Goal: Information Seeking & Learning: Learn about a topic

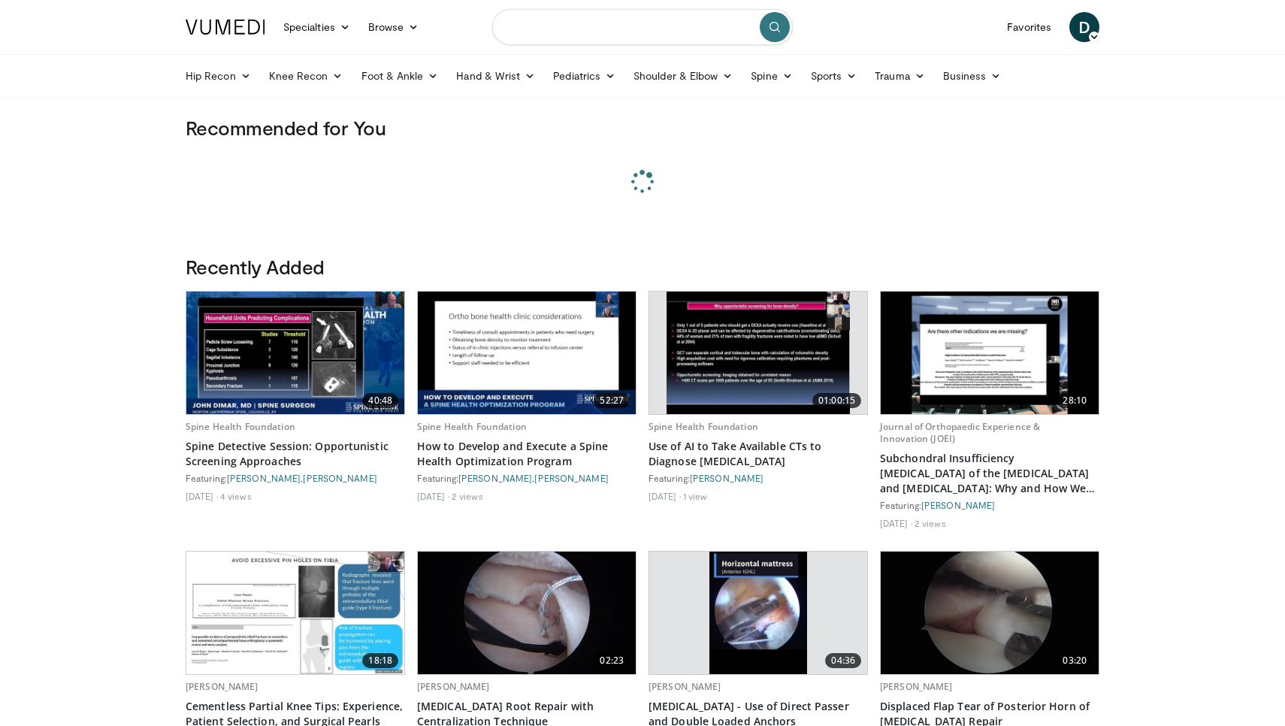
click at [554, 20] on input "Search topics, interventions" at bounding box center [642, 27] width 300 height 36
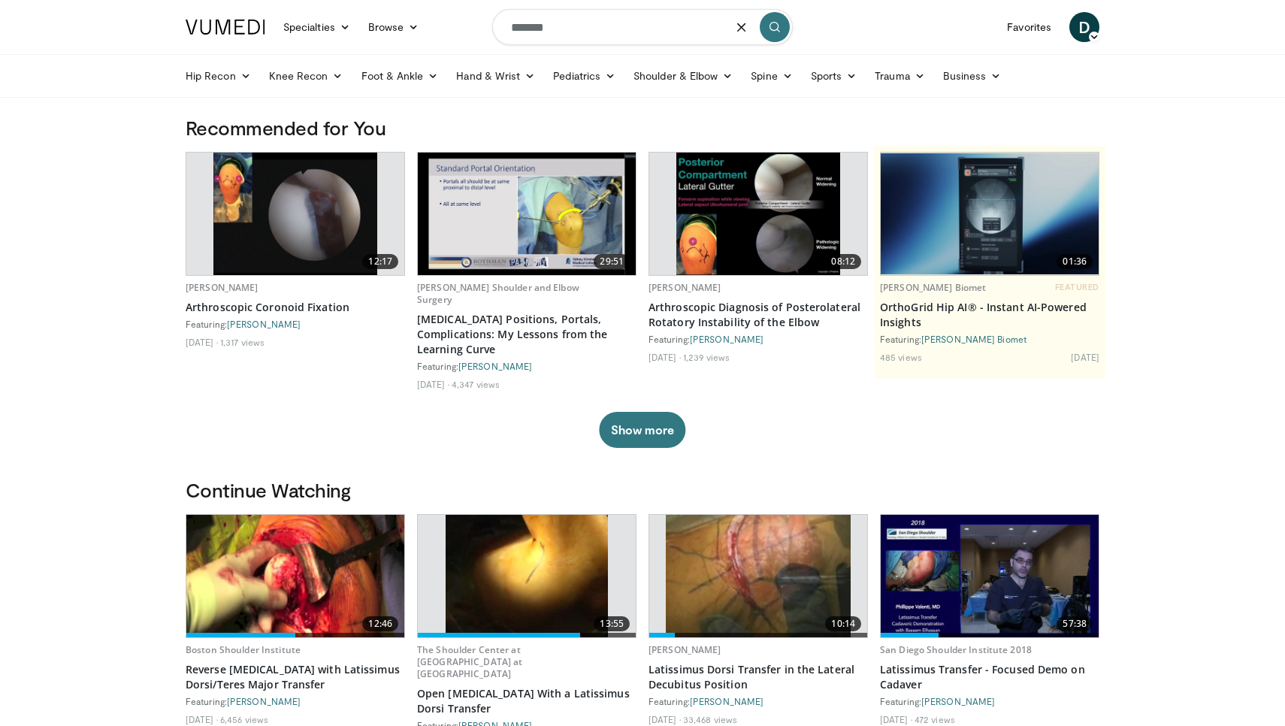
type input "******"
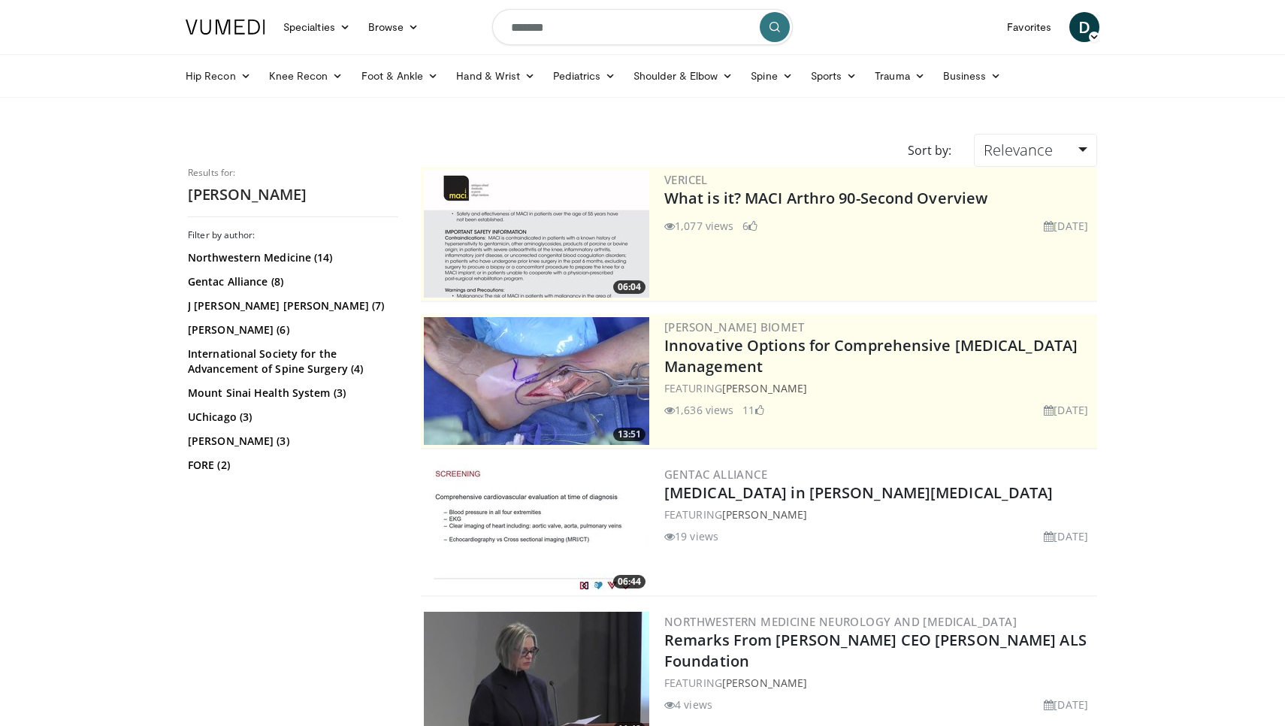
click at [525, 29] on input "******" at bounding box center [642, 27] width 300 height 36
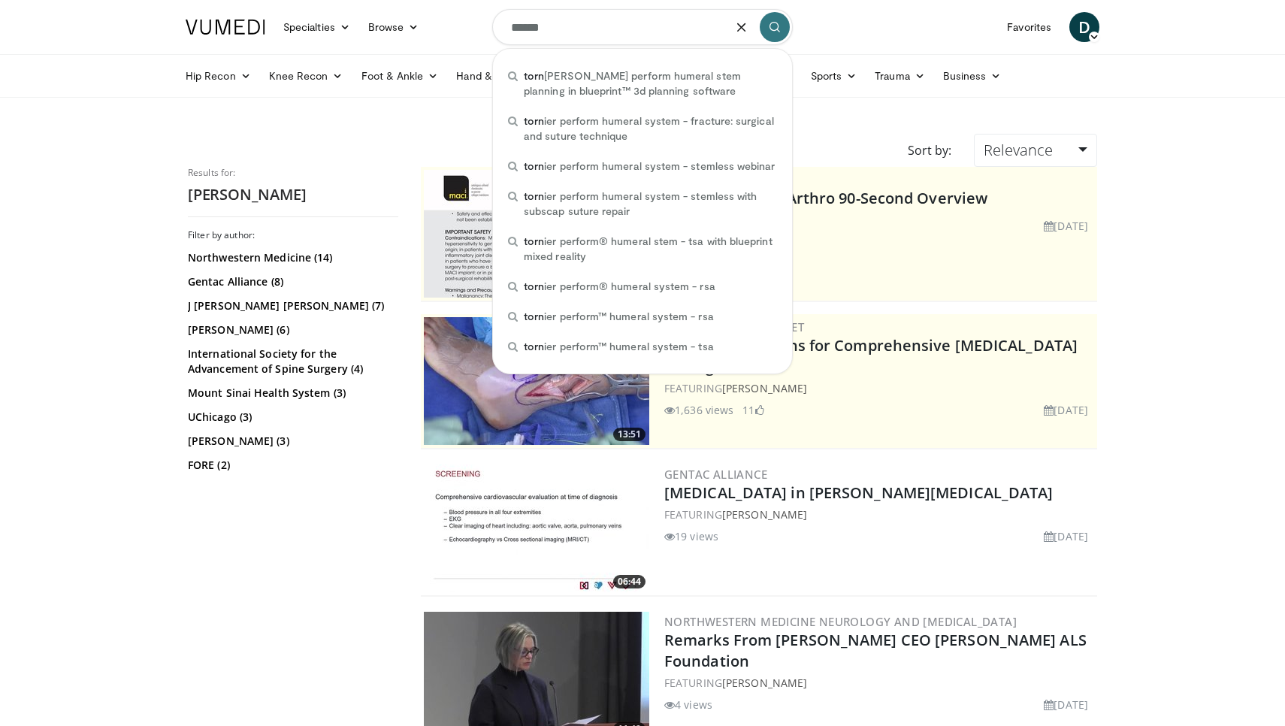
type input "*******"
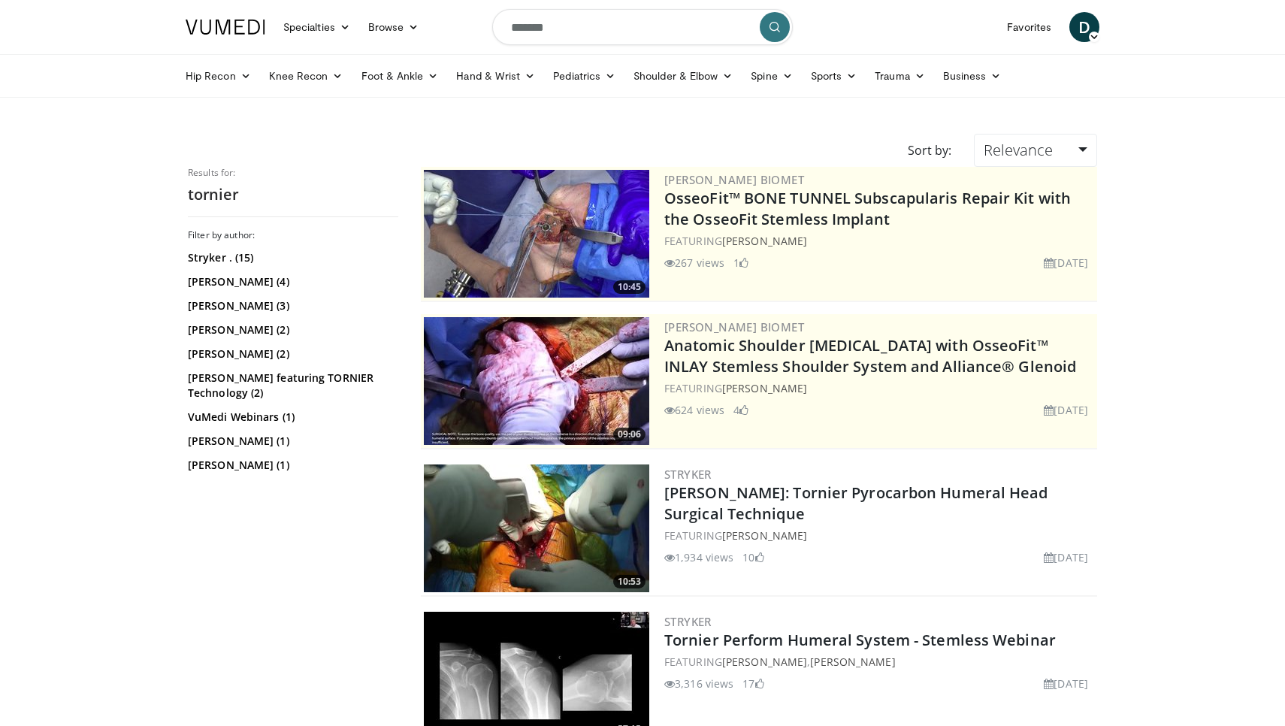
click at [616, 34] on input "*******" at bounding box center [642, 27] width 300 height 36
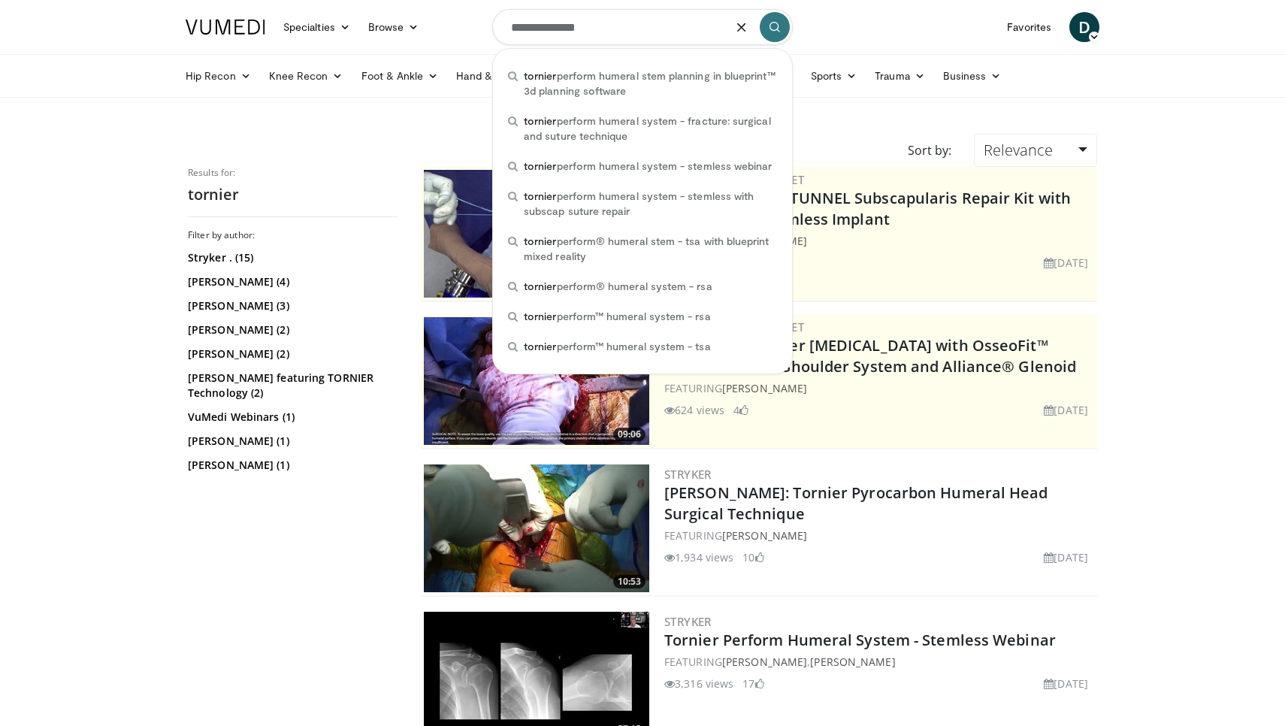
type input "**********"
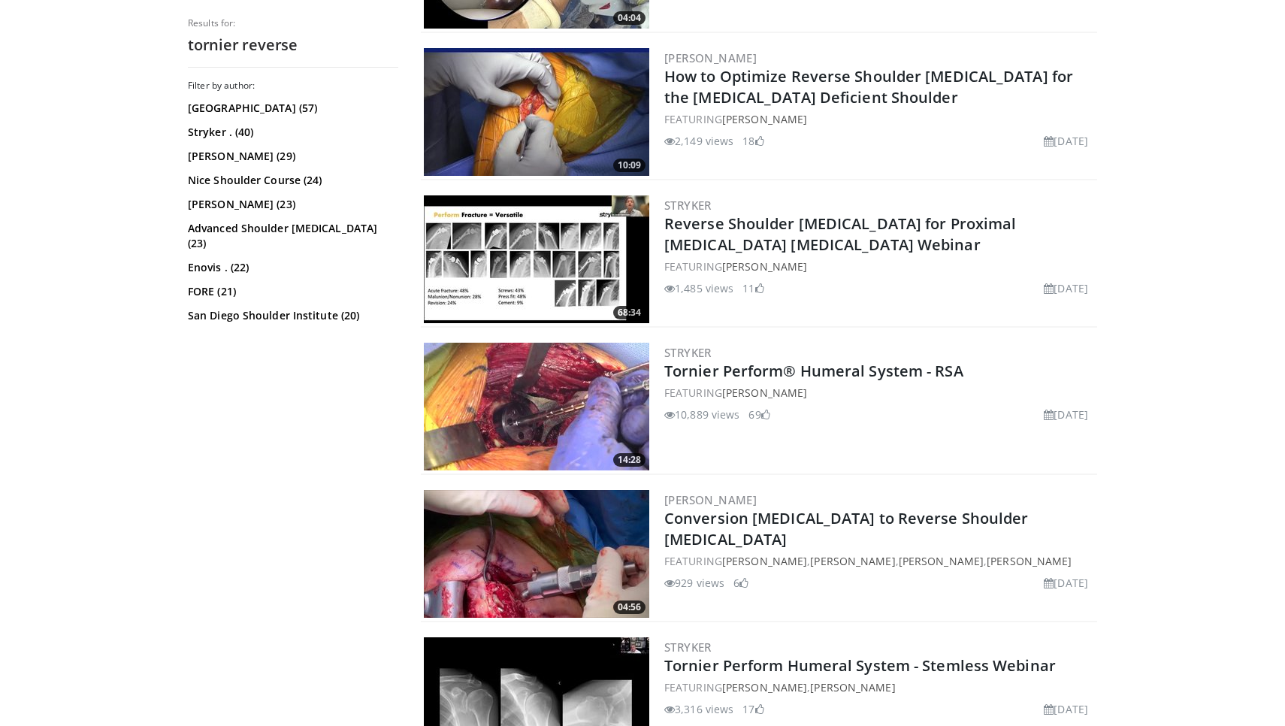
scroll to position [1154, 0]
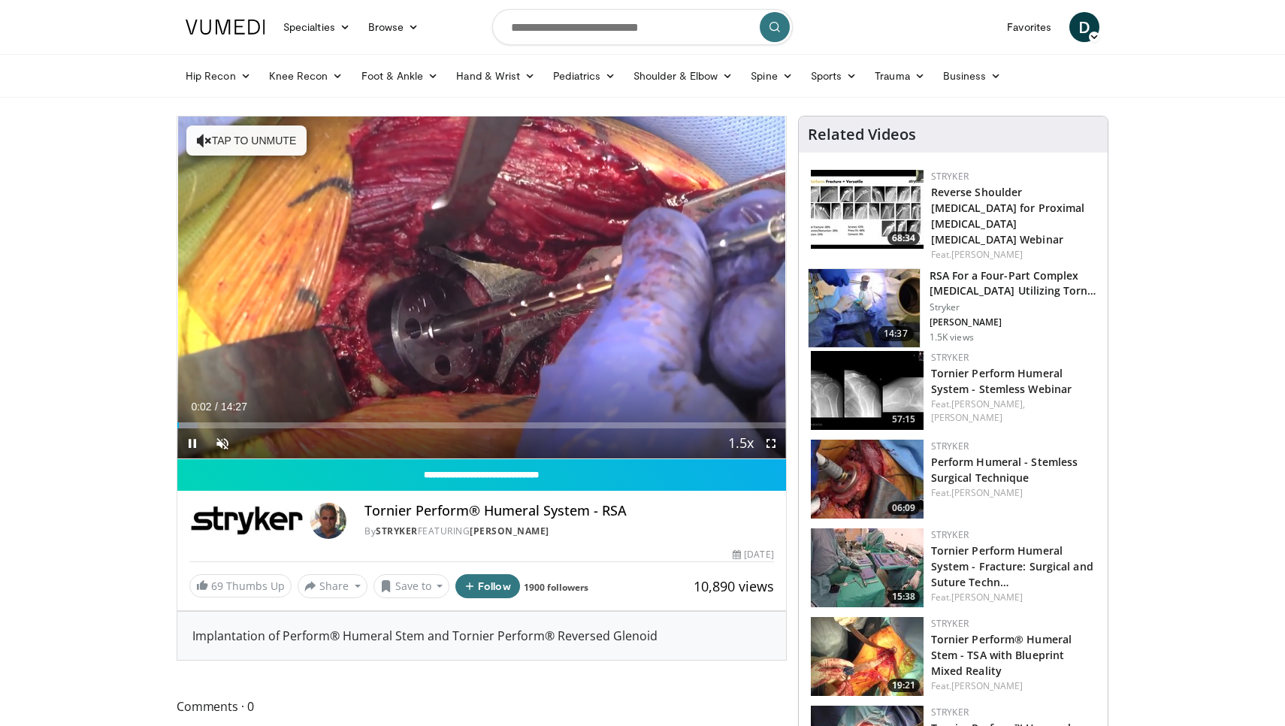
click at [767, 444] on span "Video Player" at bounding box center [771, 443] width 30 height 30
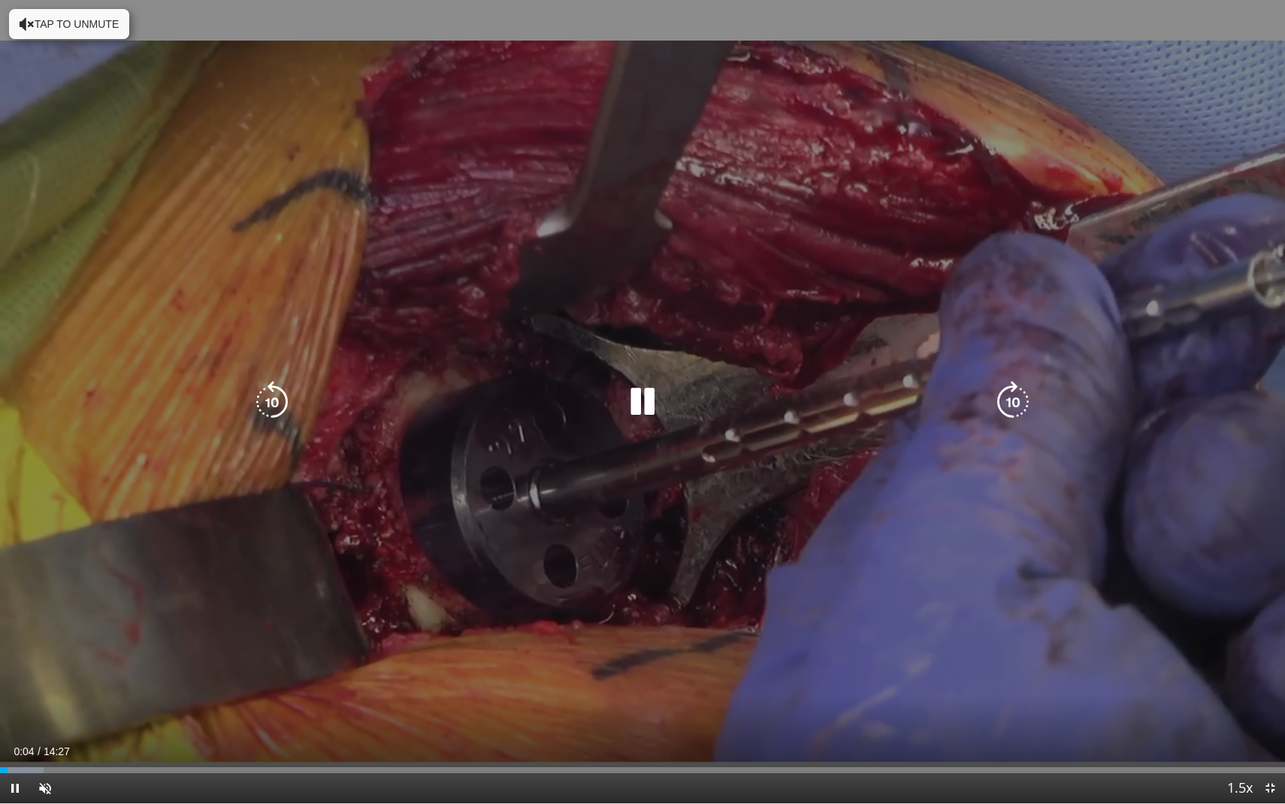
click at [58, 32] on button "Tap to unmute" at bounding box center [69, 24] width 120 height 30
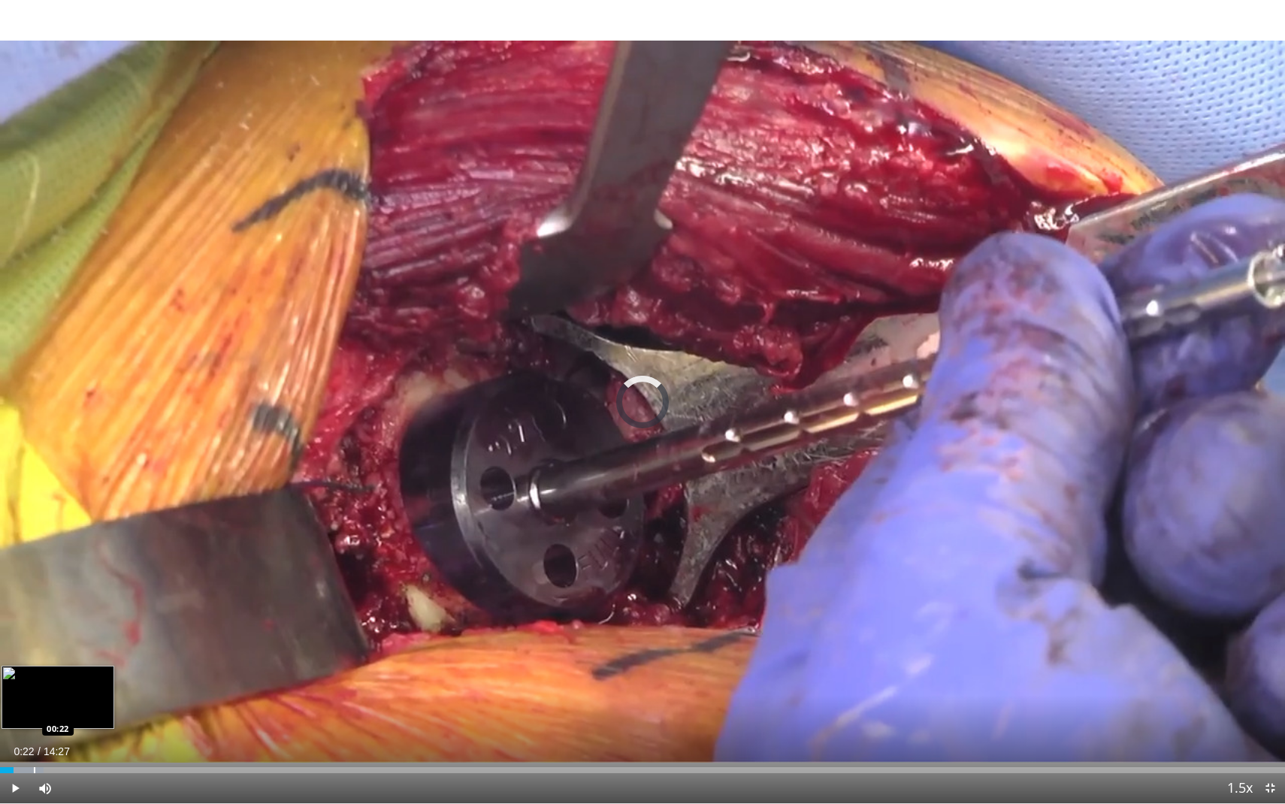
click at [34, 725] on div "Loaded : 3.39% 00:09 00:22" at bounding box center [642, 766] width 1285 height 14
click at [52, 725] on div "Progress Bar" at bounding box center [53, 770] width 2 height 6
click at [75, 725] on div "Progress Bar" at bounding box center [75, 770] width 2 height 6
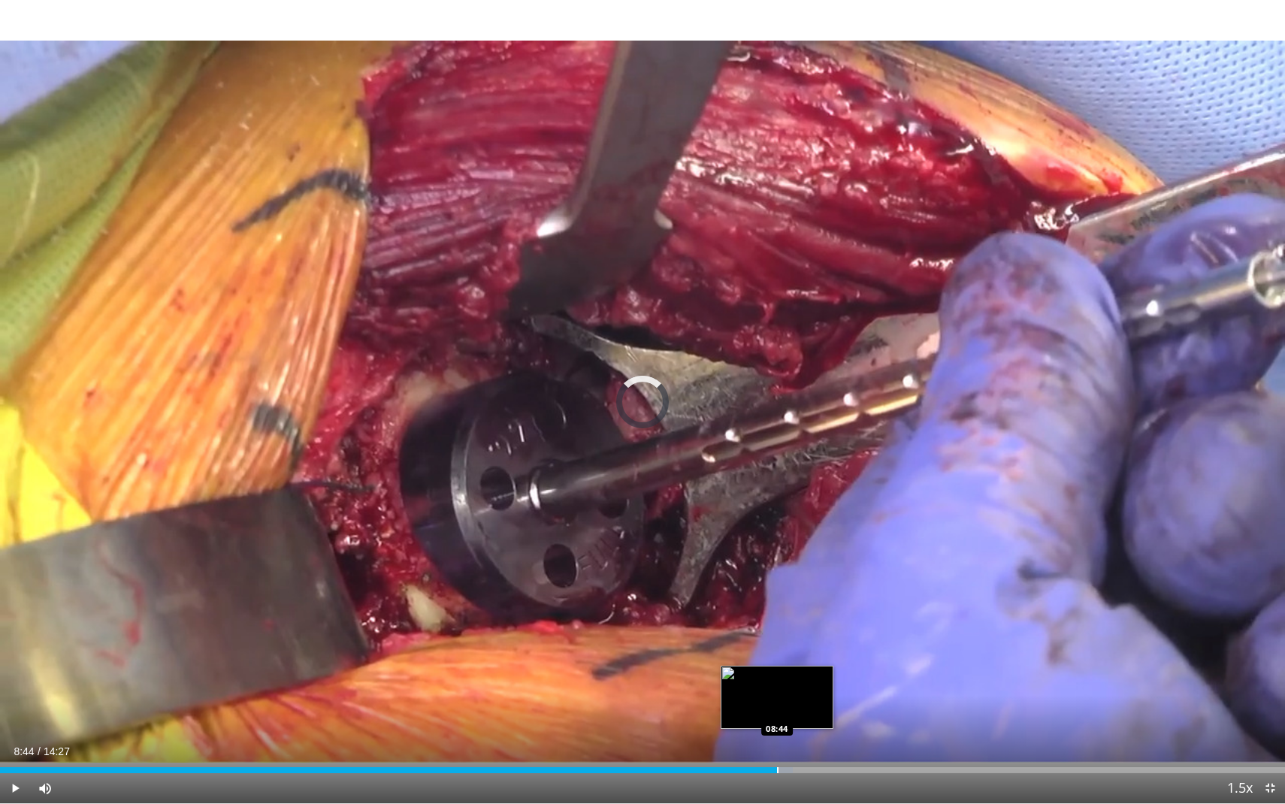
click at [777, 725] on div "Loaded : 61.69% 08:44 08:44" at bounding box center [642, 766] width 1285 height 14
click at [723, 725] on div "Loaded : 73.82% 08:45 08:08" at bounding box center [642, 766] width 1285 height 14
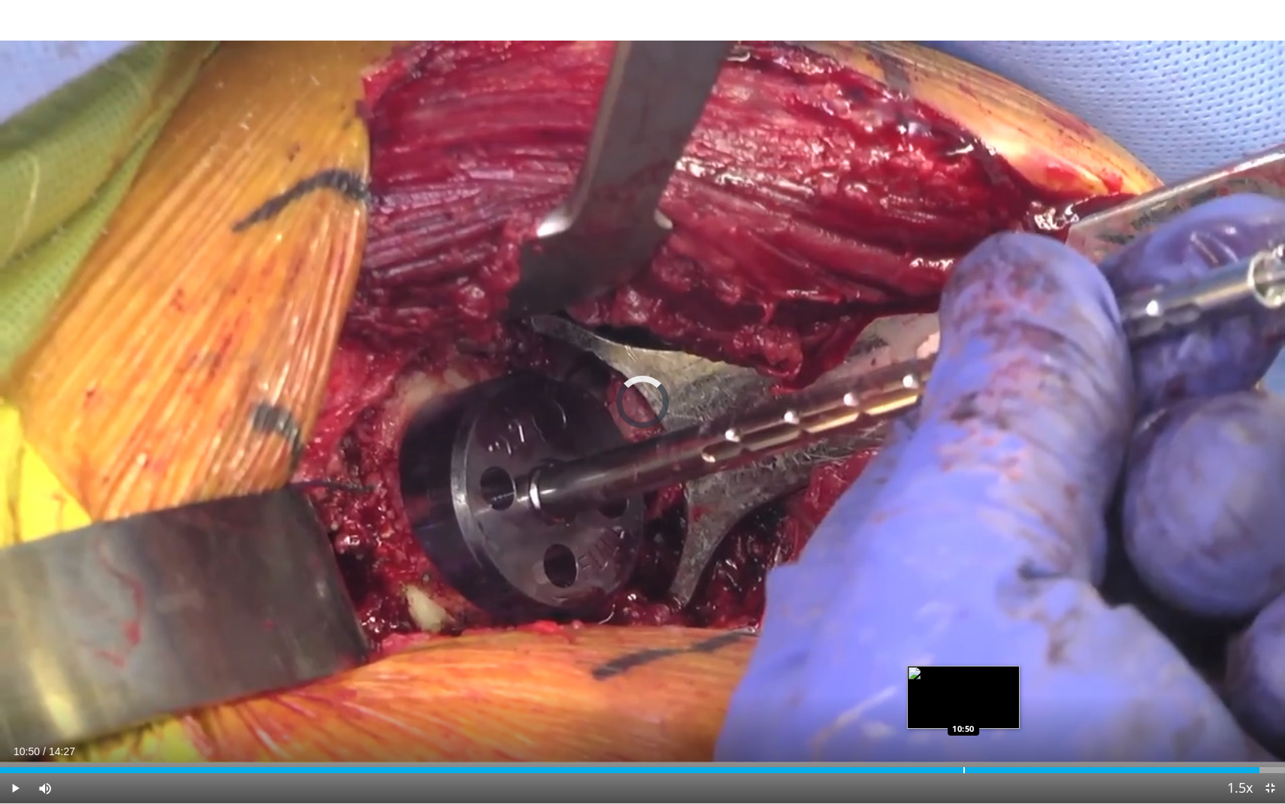
click at [963, 725] on div "Loaded : 98.04% 14:10 10:50" at bounding box center [642, 766] width 1285 height 14
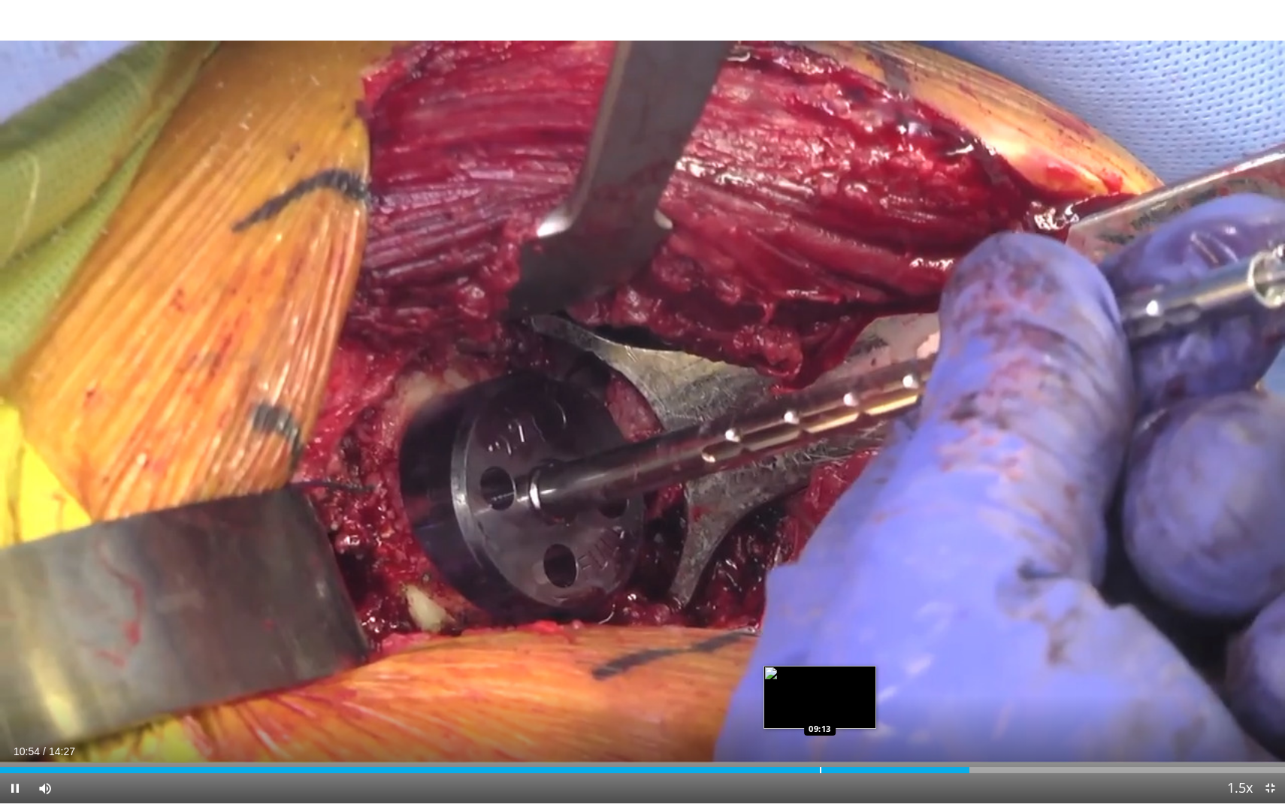
click at [816, 725] on div "Loaded : 74.97% 10:54 09:13" at bounding box center [642, 766] width 1285 height 14
click at [844, 725] on div "Loaded : 64.59% 09:13 09:29" at bounding box center [642, 766] width 1285 height 14
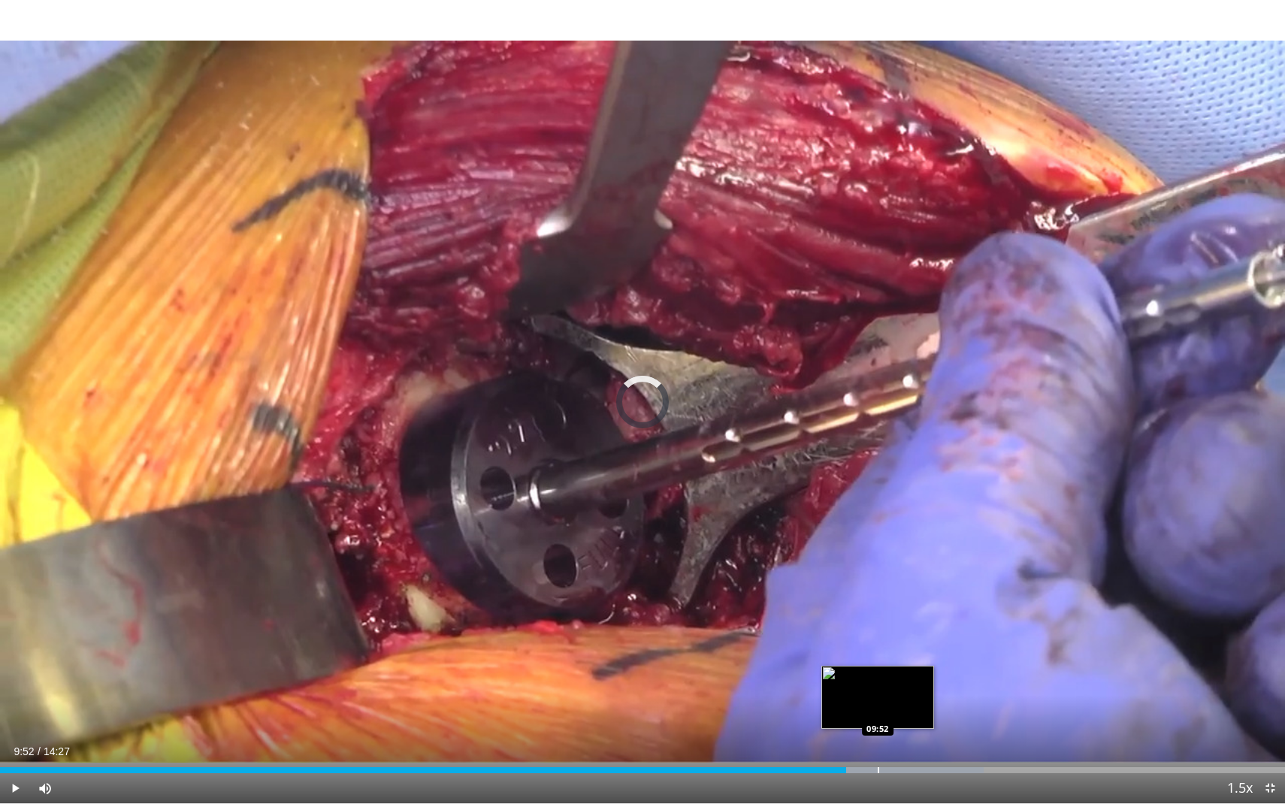
click at [877, 725] on div "Loaded : 76.55% 09:31 09:52" at bounding box center [642, 766] width 1285 height 14
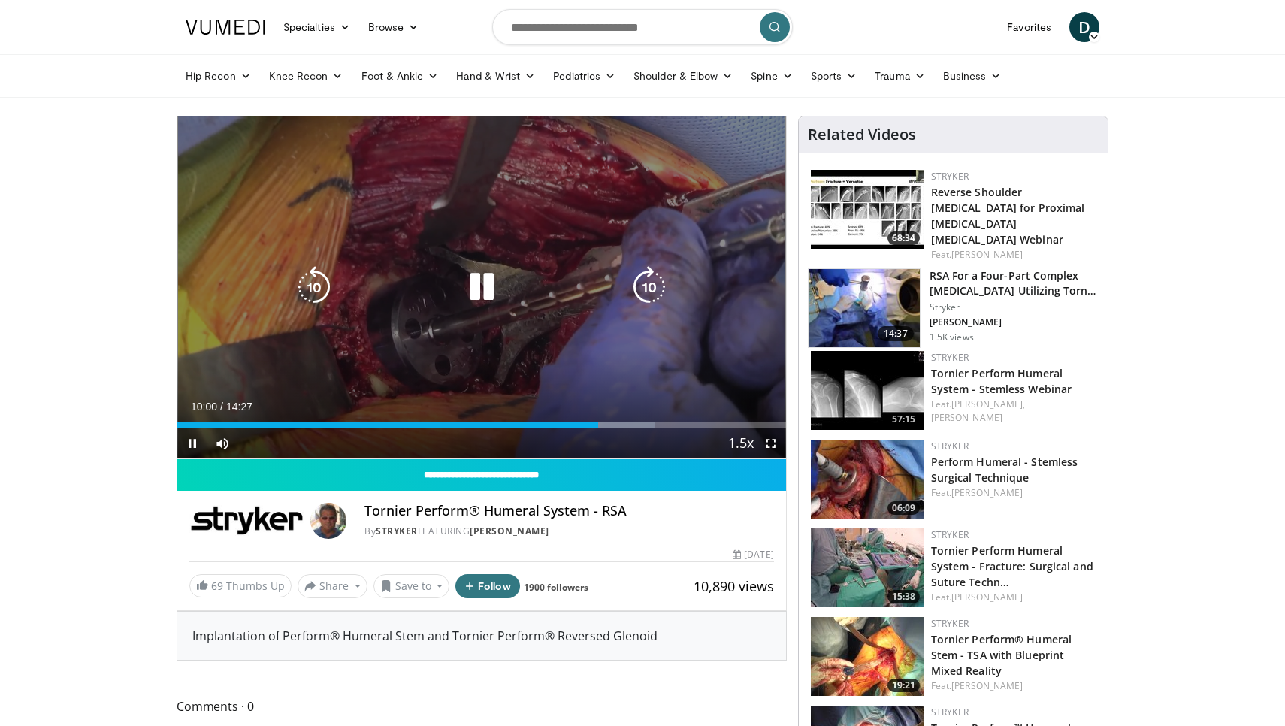
click at [488, 291] on icon "Video Player" at bounding box center [481, 287] width 42 height 42
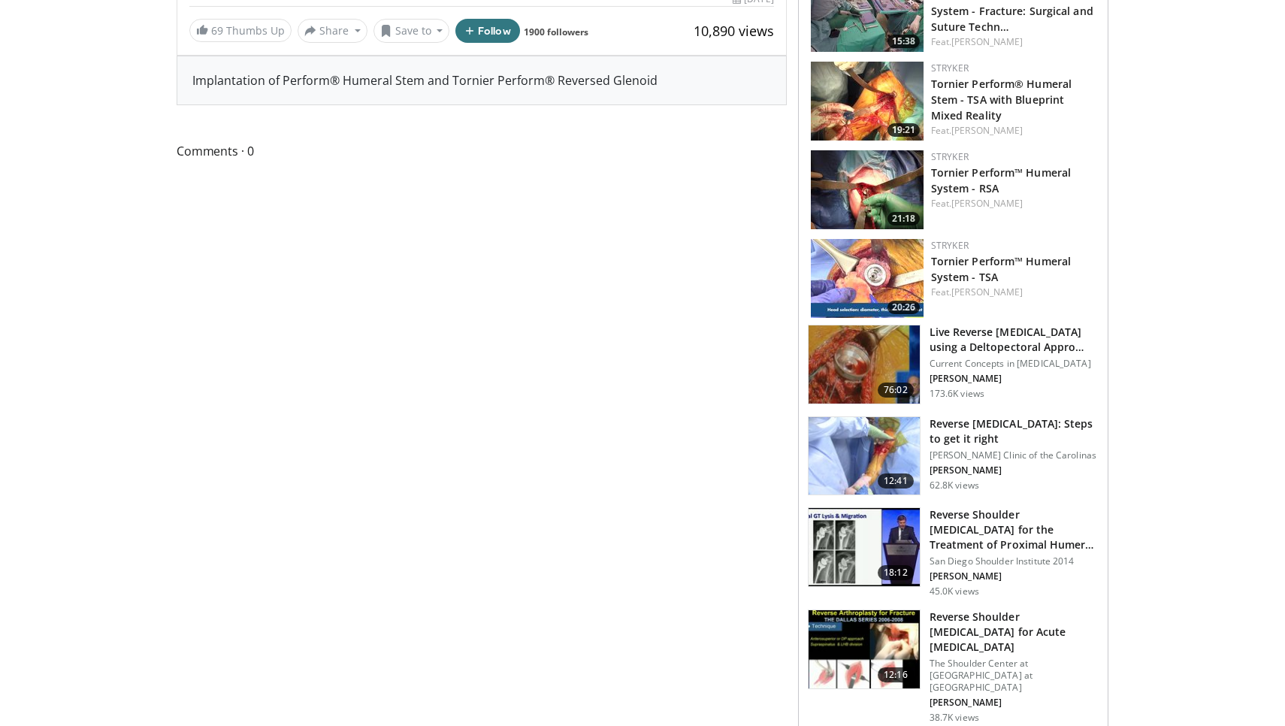
scroll to position [556, 0]
click at [969, 482] on div "Reverse Total Shoulder Arthroplasty: Steps to get it right Steadman Hawkins Cli…" at bounding box center [1013, 455] width 169 height 80
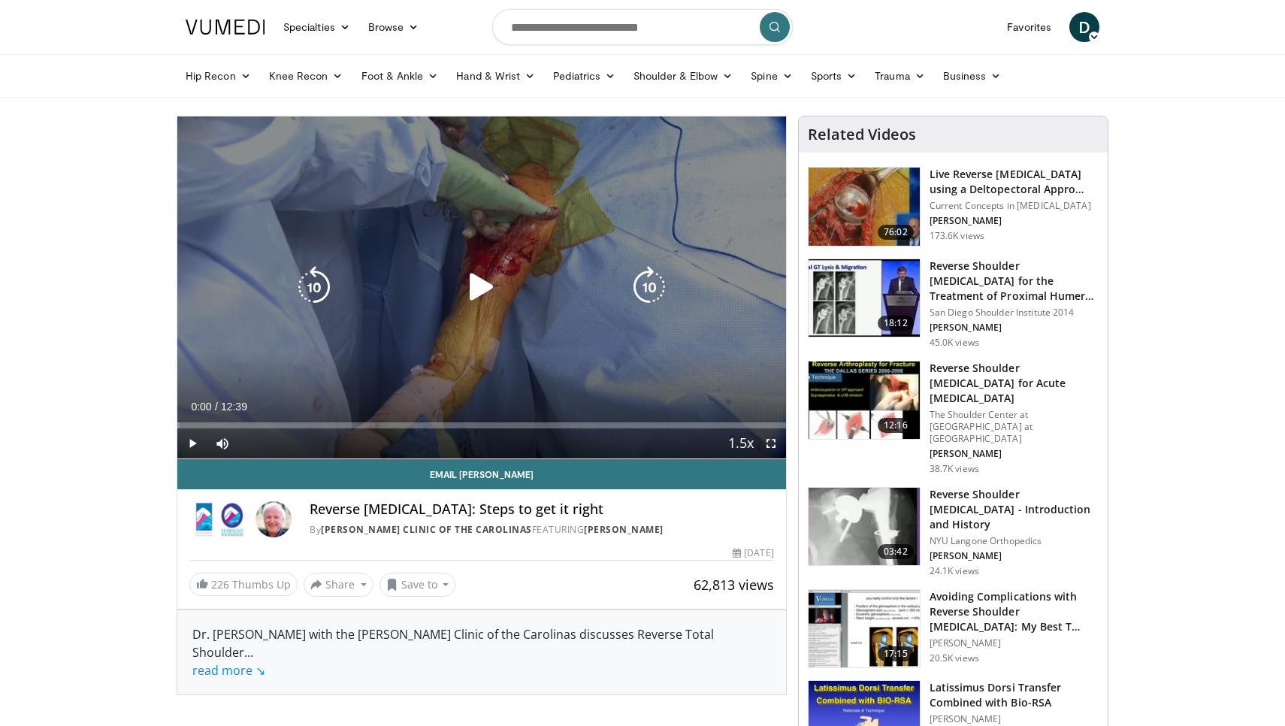
click at [482, 281] on icon "Video Player" at bounding box center [481, 287] width 42 height 42
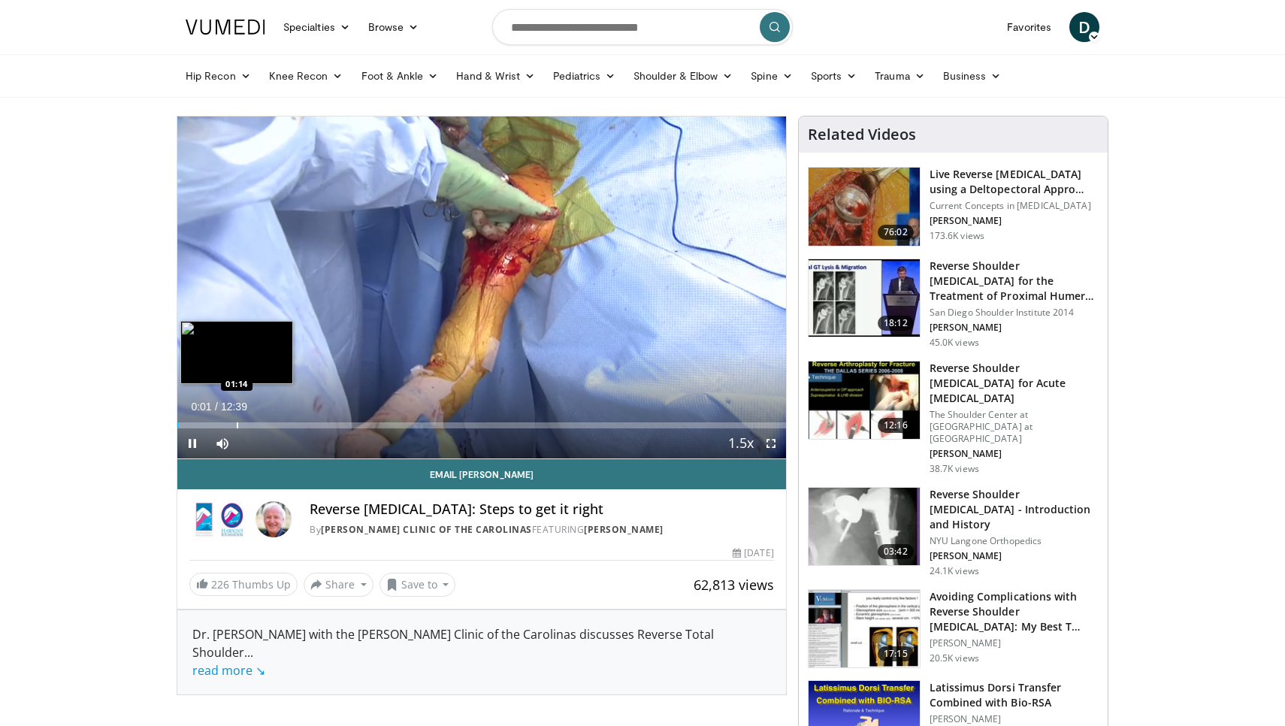
click at [237, 423] on div "Progress Bar" at bounding box center [238, 425] width 2 height 6
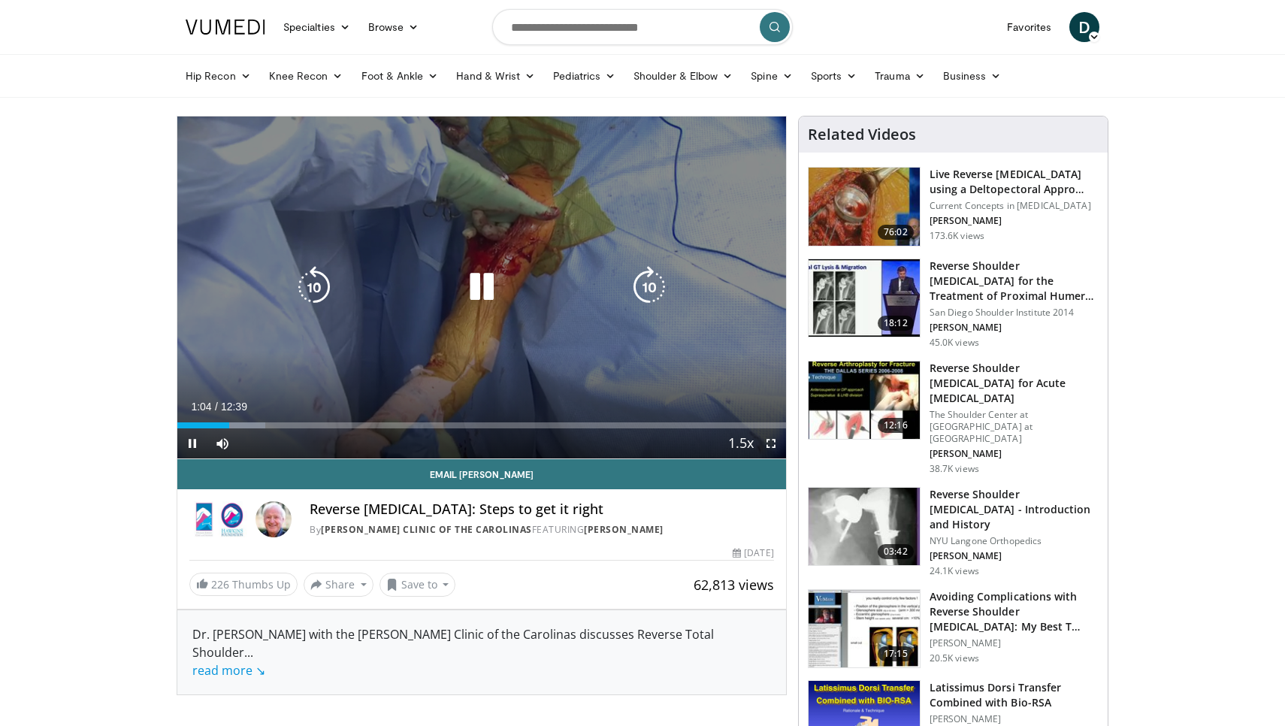
click at [486, 297] on icon "Video Player" at bounding box center [481, 287] width 42 height 42
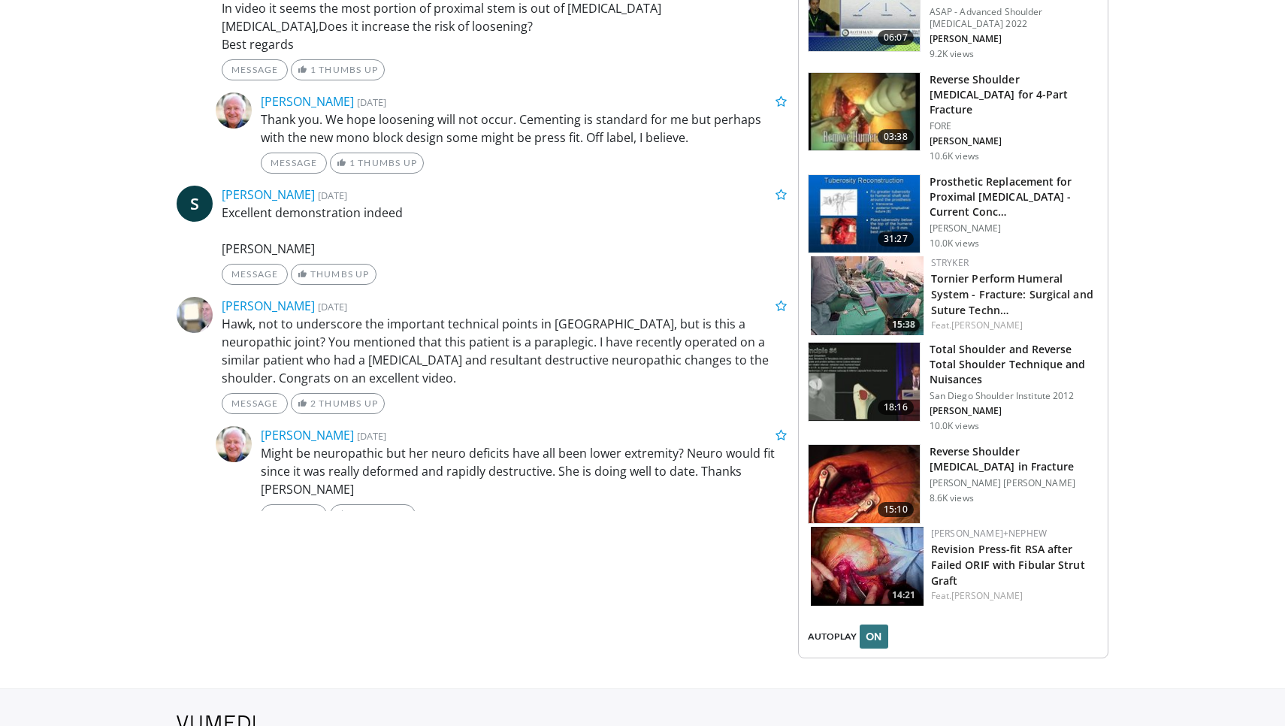
scroll to position [1455, 0]
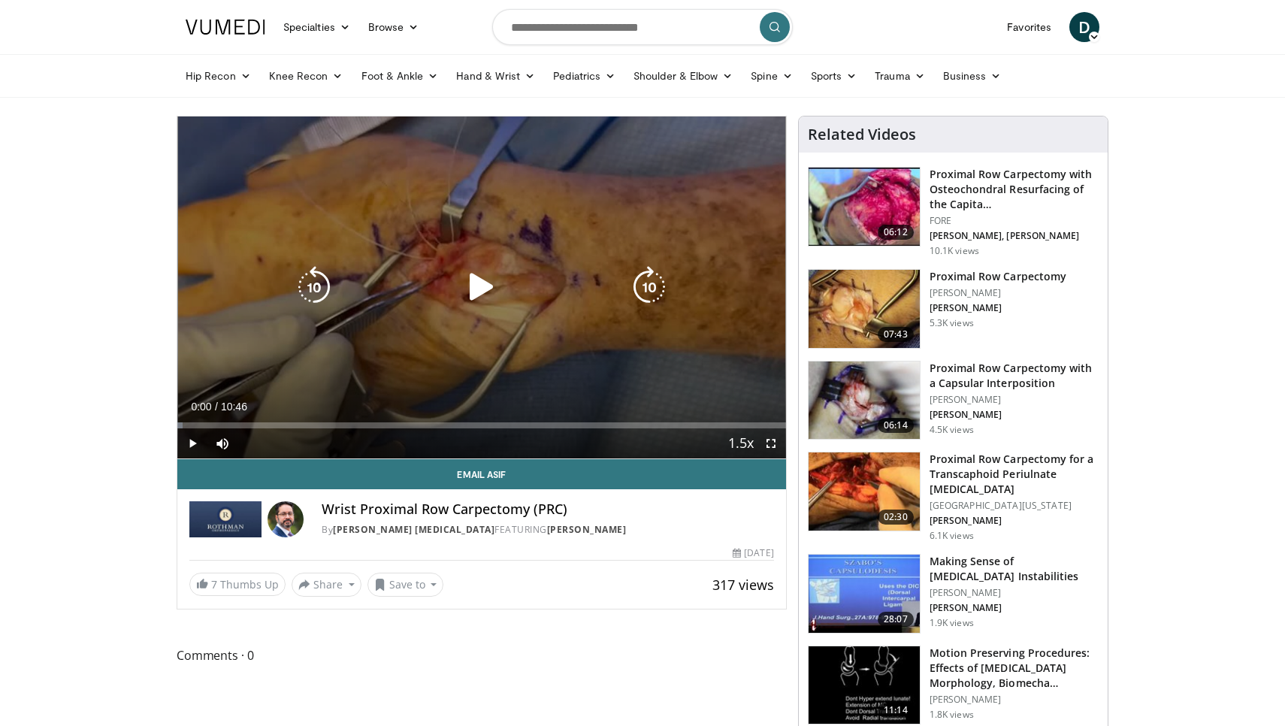
click at [498, 305] on icon "Video Player" at bounding box center [481, 287] width 42 height 42
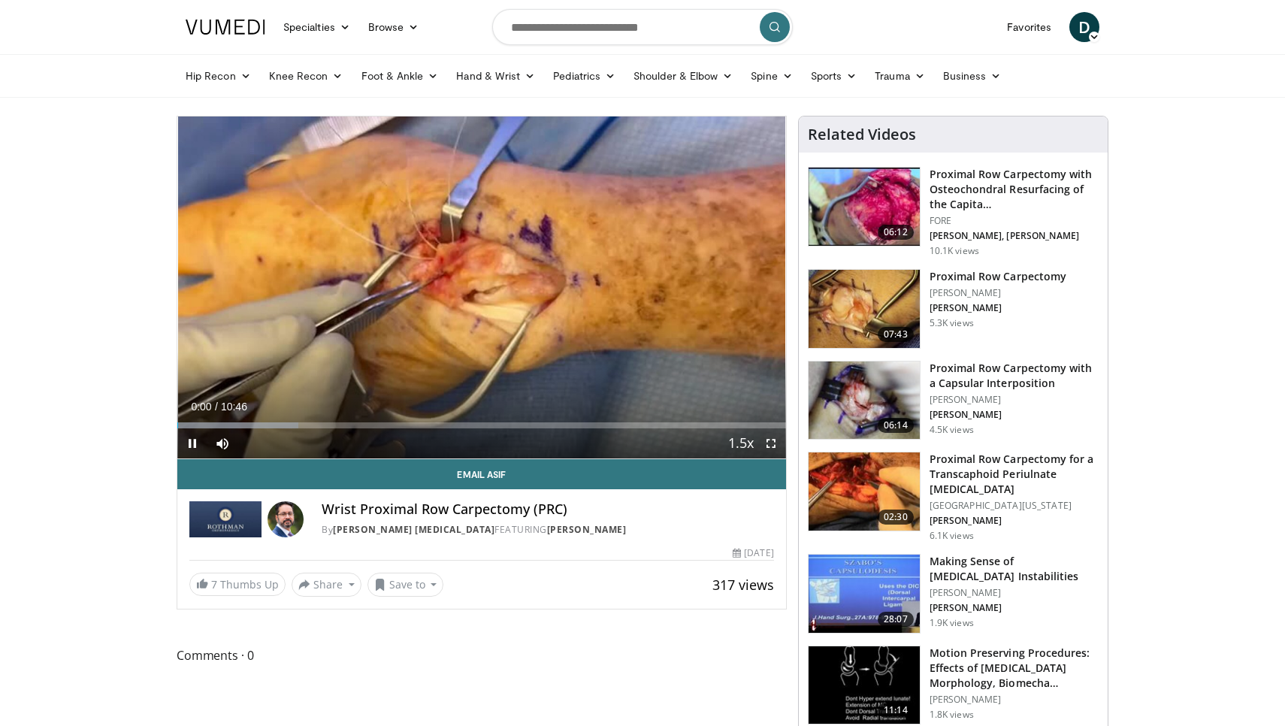
click at [772, 448] on span "Video Player" at bounding box center [771, 443] width 30 height 30
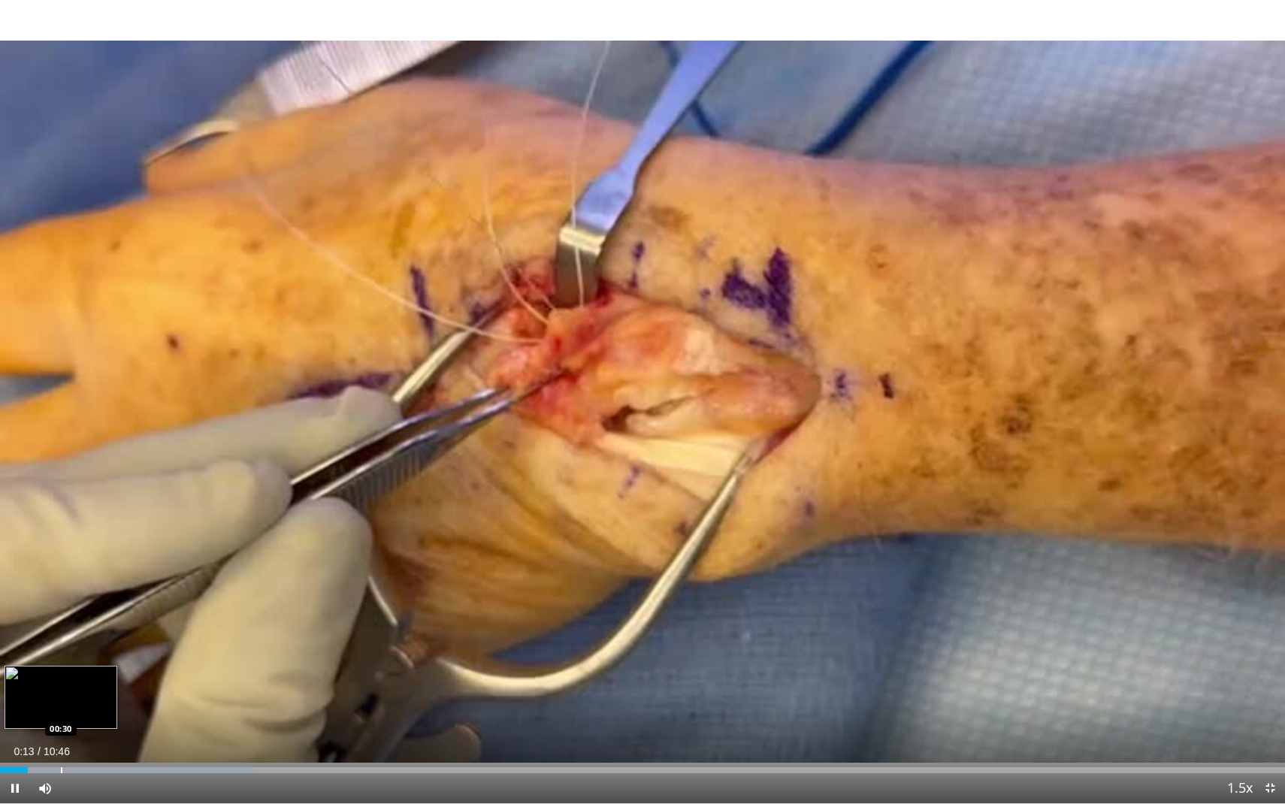
click at [61, 725] on div "Progress Bar" at bounding box center [62, 770] width 2 height 6
click at [119, 725] on div "Loaded : 19.88% 00:31 00:59" at bounding box center [642, 766] width 1285 height 14
click at [102, 725] on div "Loaded : 24.50% 01:01 00:51" at bounding box center [642, 766] width 1285 height 14
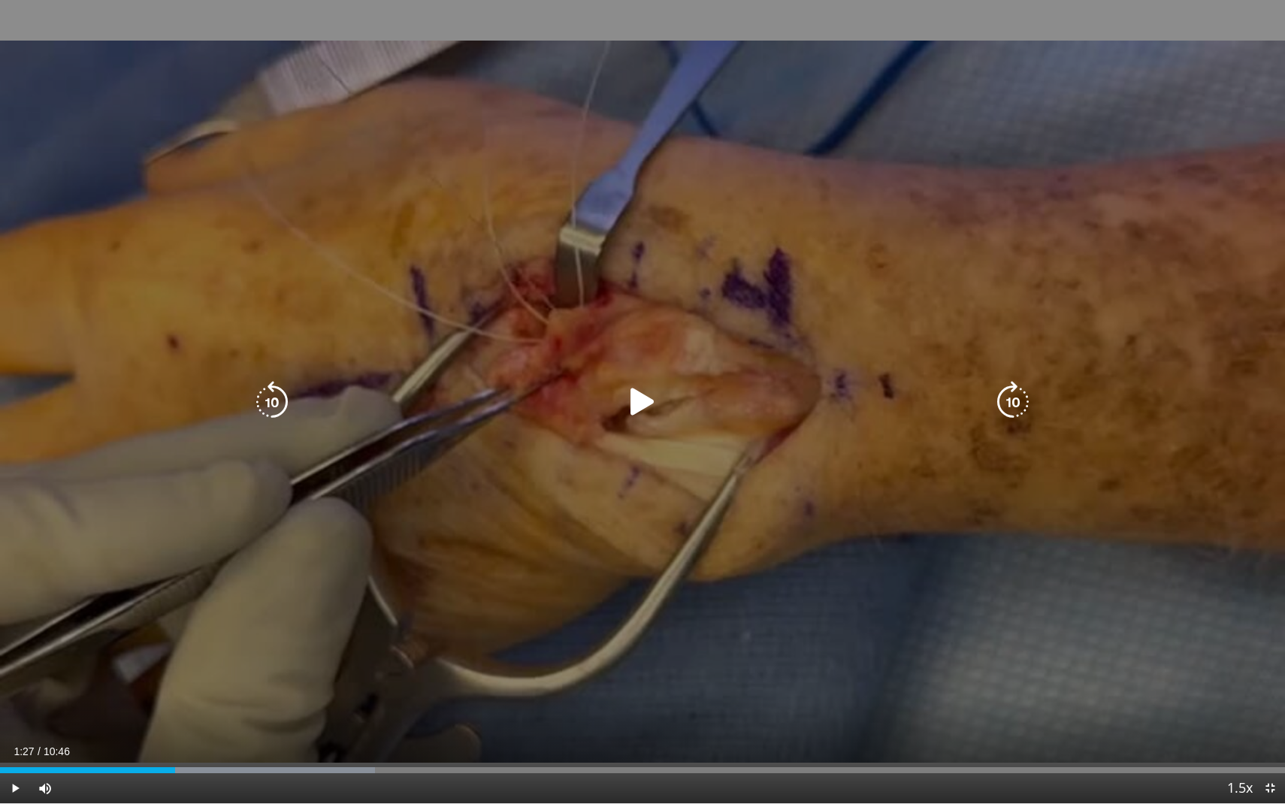
click at [539, 245] on div "10 seconds Tap to unmute" at bounding box center [642, 401] width 1285 height 803
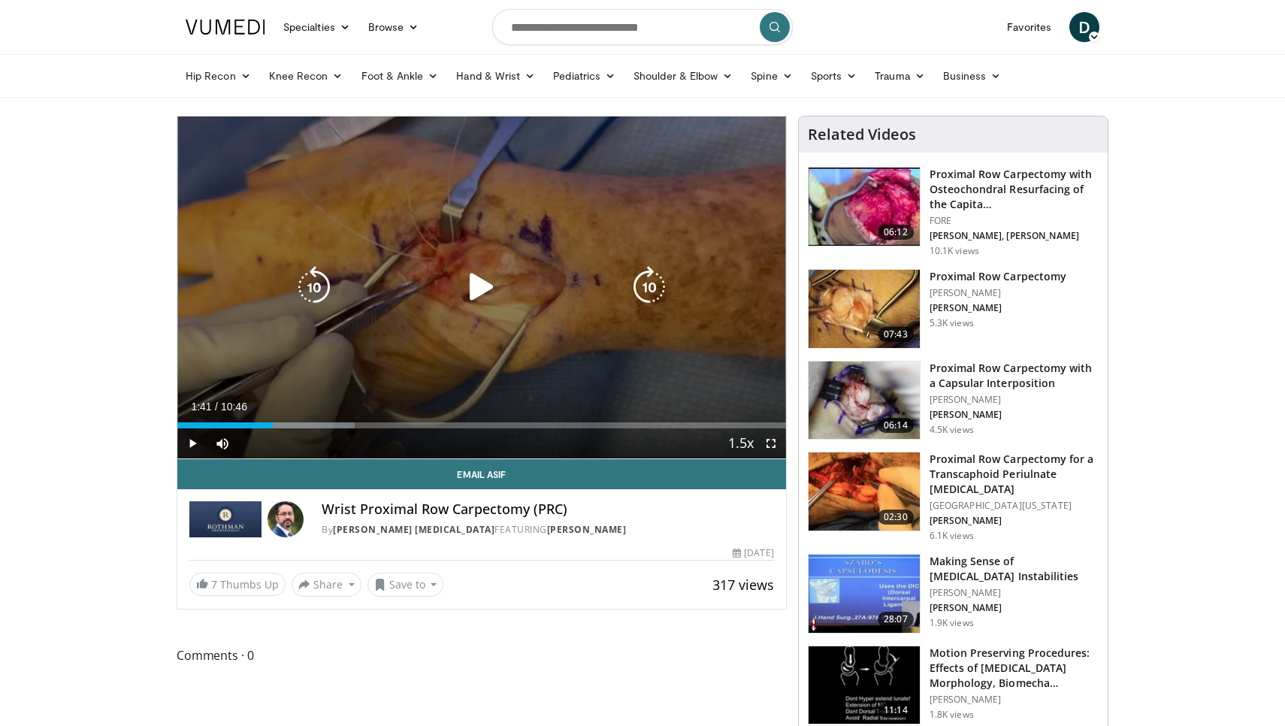
click at [521, 226] on div "10 seconds Tap to unmute" at bounding box center [481, 287] width 608 height 342
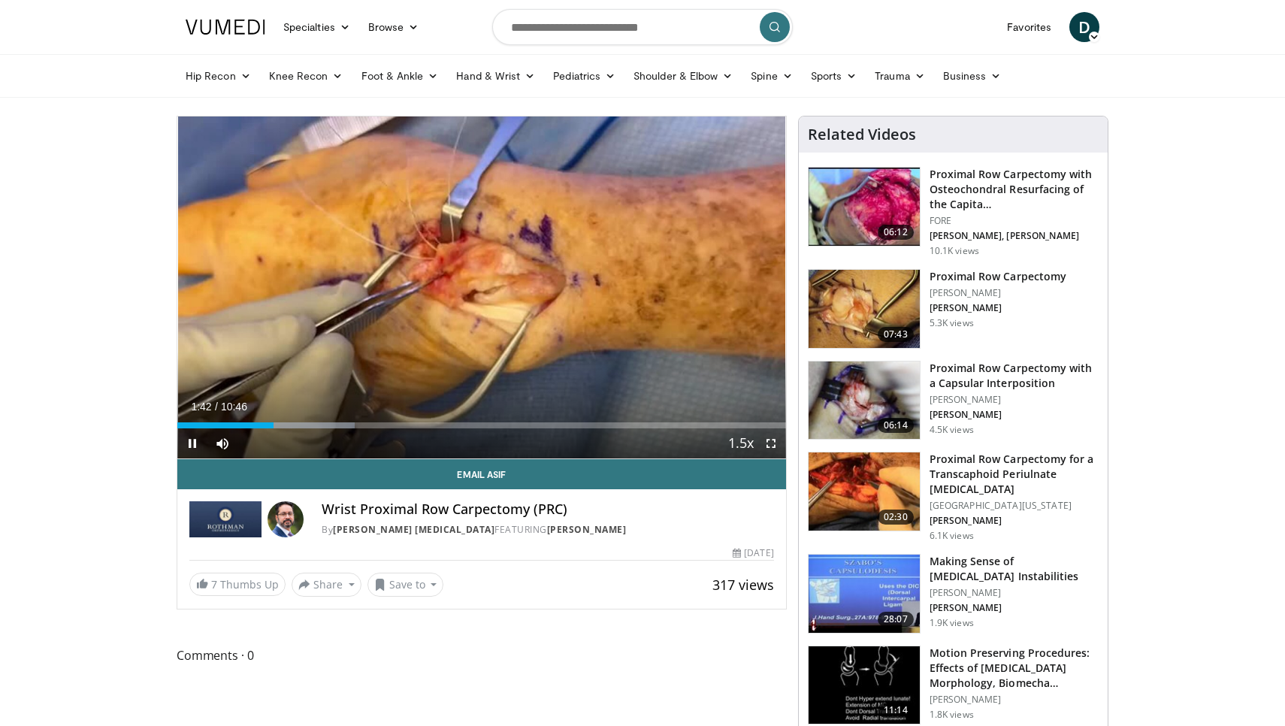
click at [765, 443] on span "Video Player" at bounding box center [771, 443] width 30 height 30
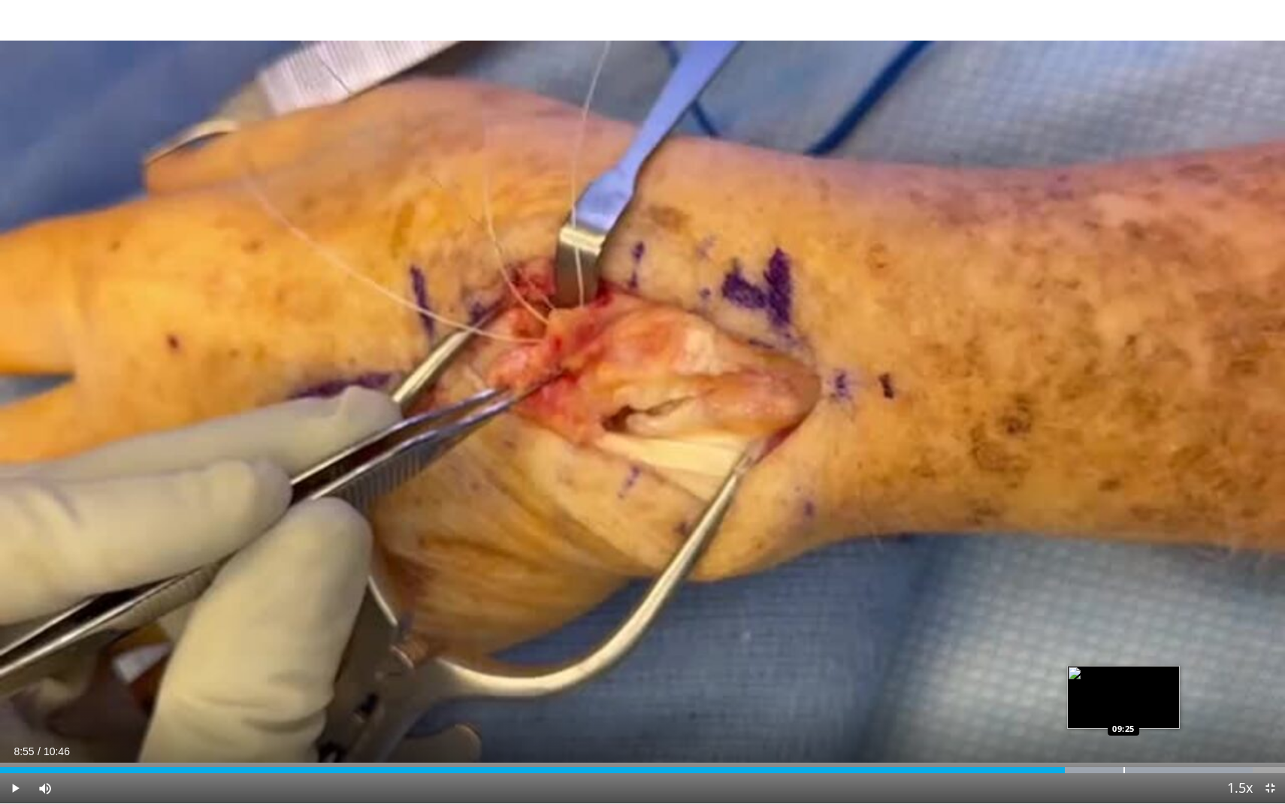
click at [1123, 725] on div "Progress Bar" at bounding box center [1124, 770] width 2 height 6
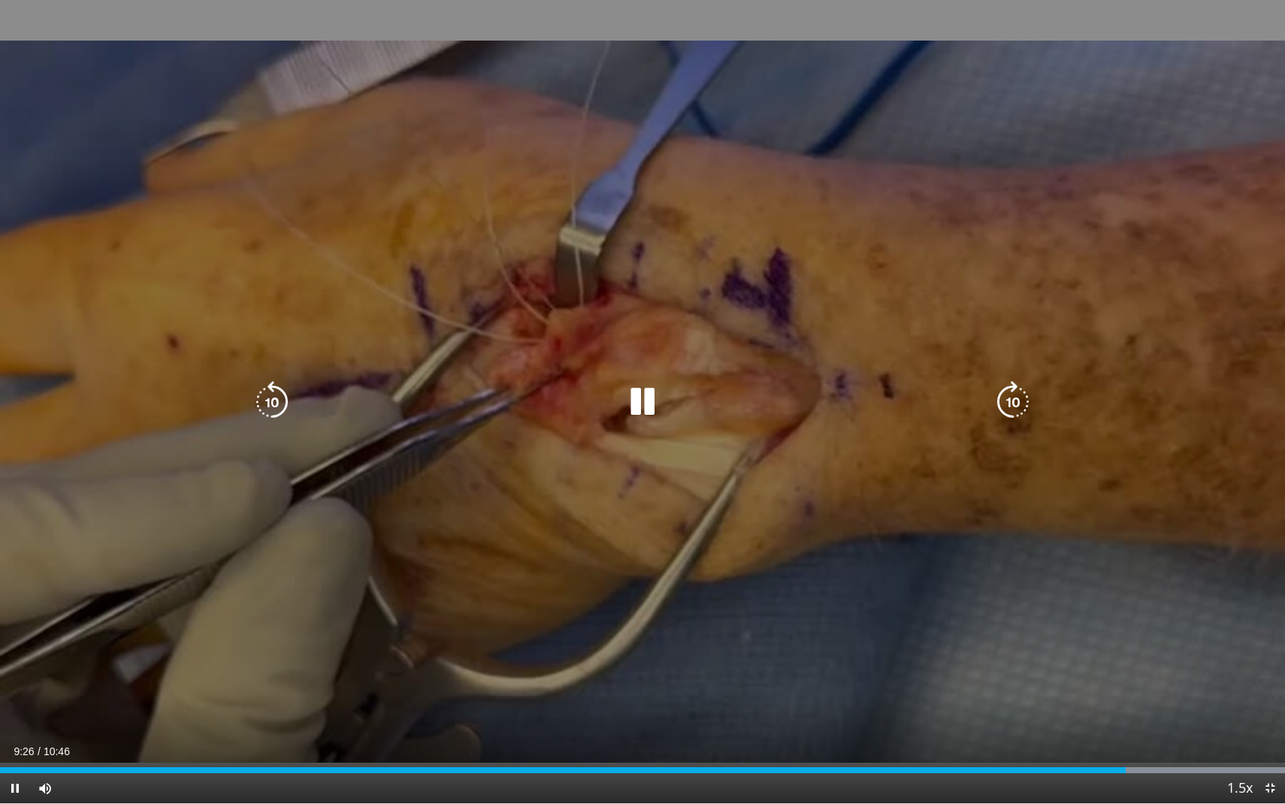
click at [1165, 725] on div "10 seconds Tap to unmute" at bounding box center [642, 401] width 1285 height 803
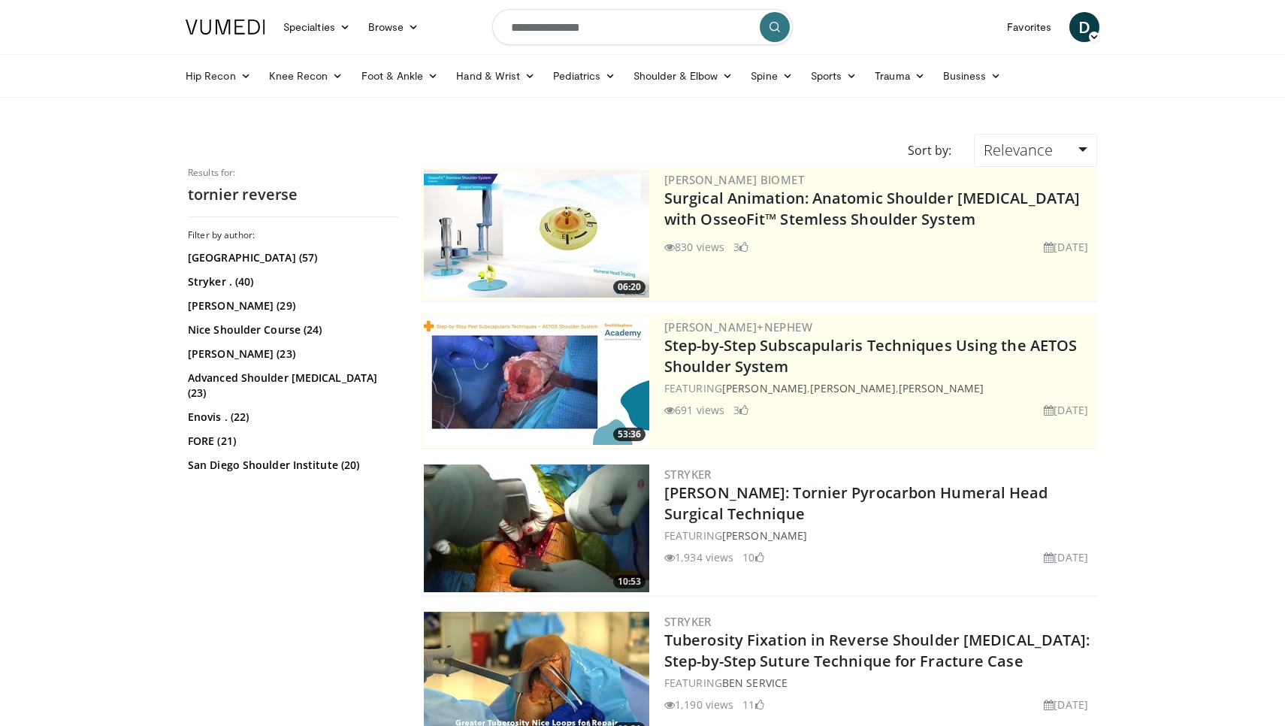
click at [605, 17] on input "**********" at bounding box center [642, 27] width 300 height 36
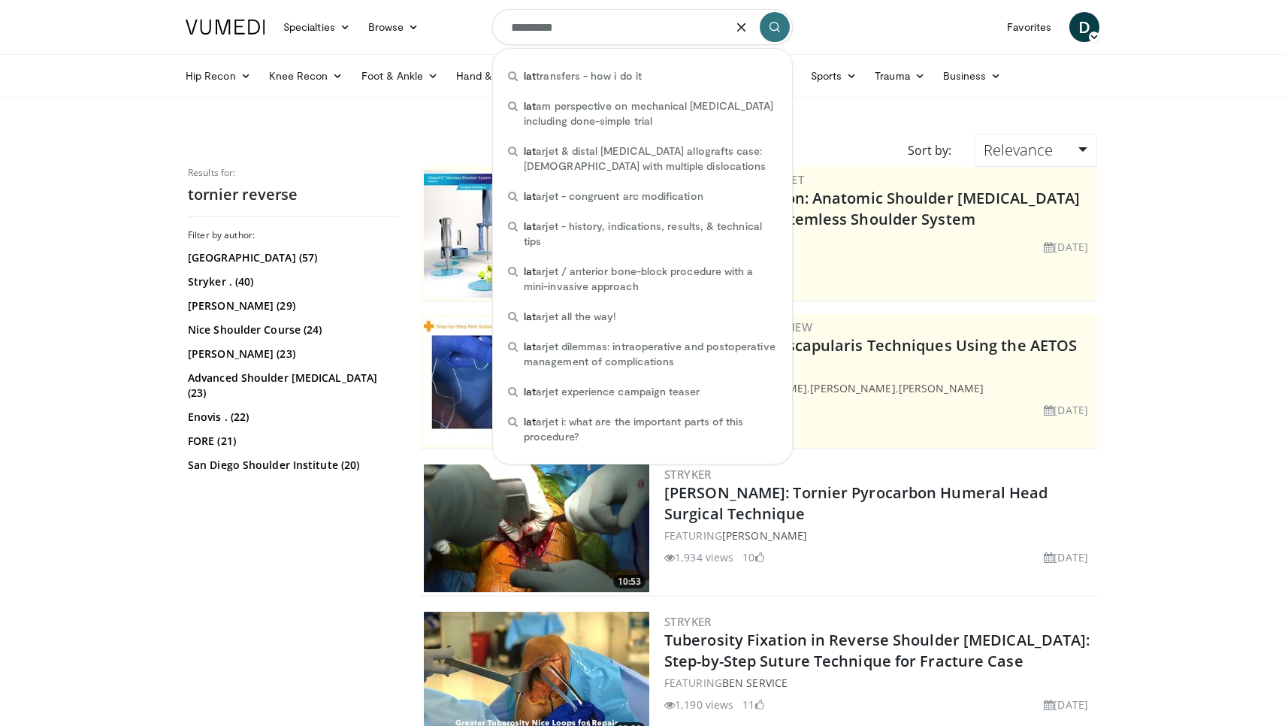
type input "**********"
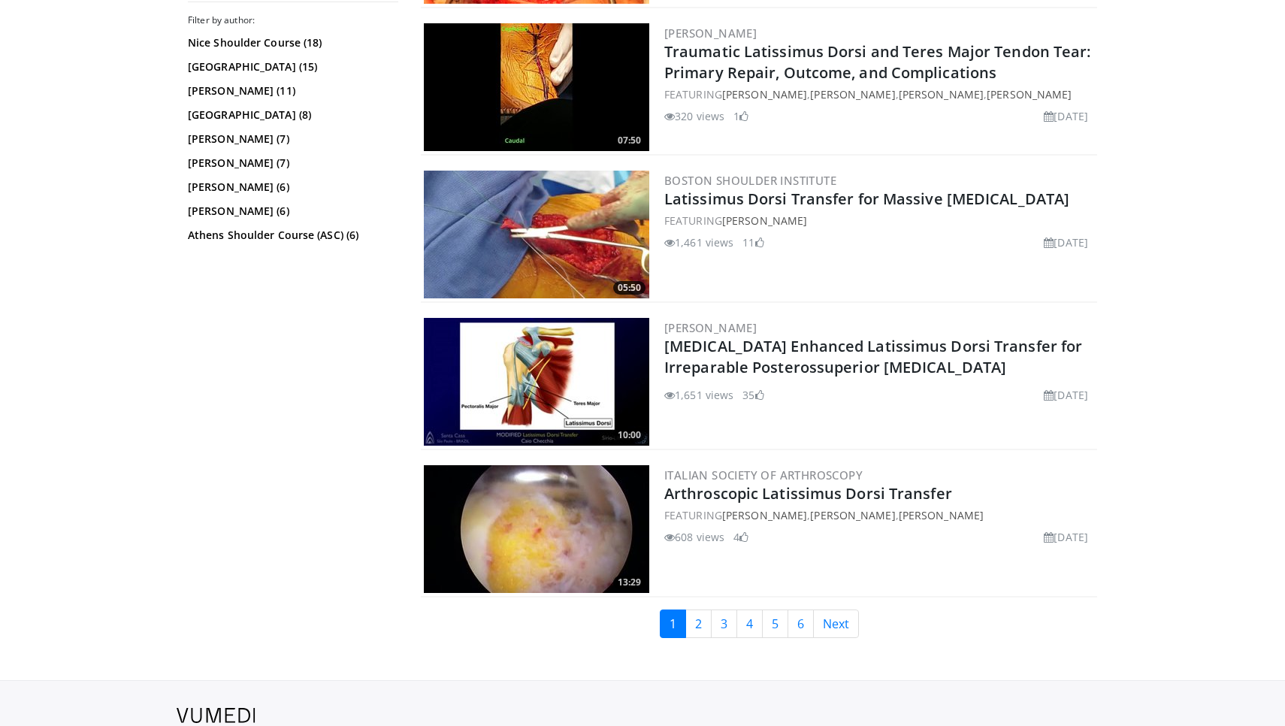
scroll to position [3537, 0]
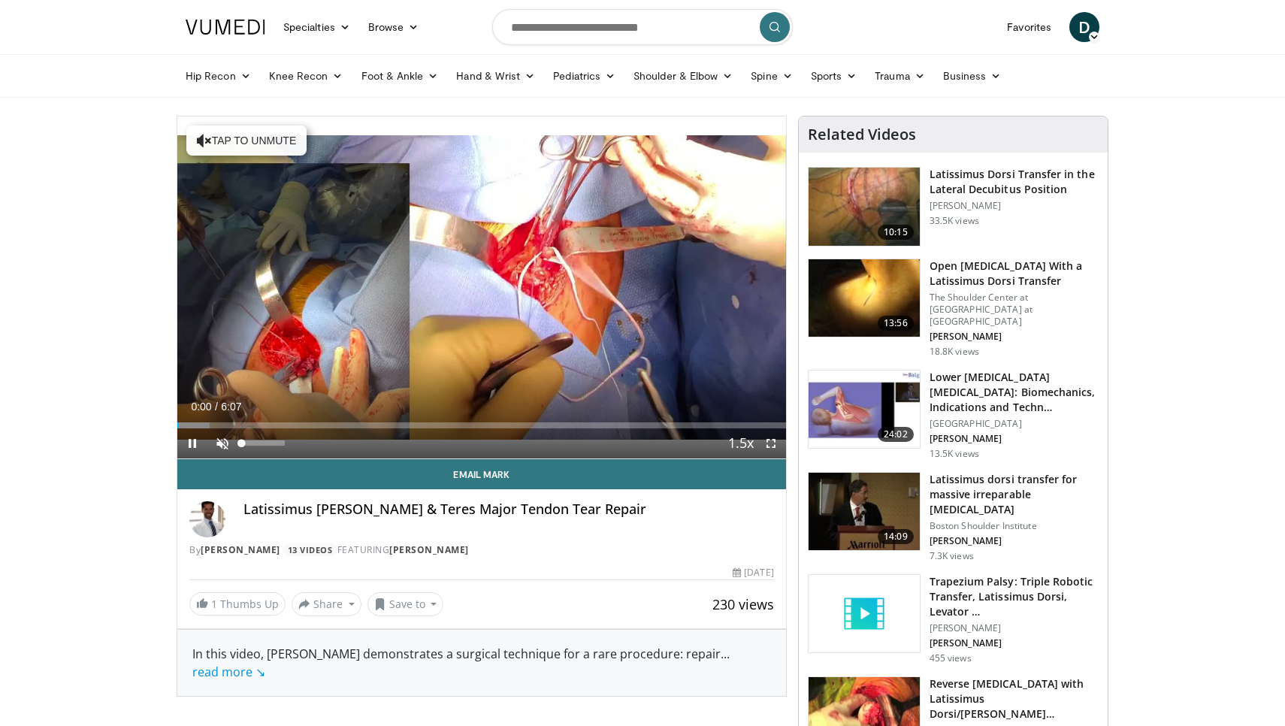
click at [222, 448] on span "Video Player" at bounding box center [222, 443] width 30 height 30
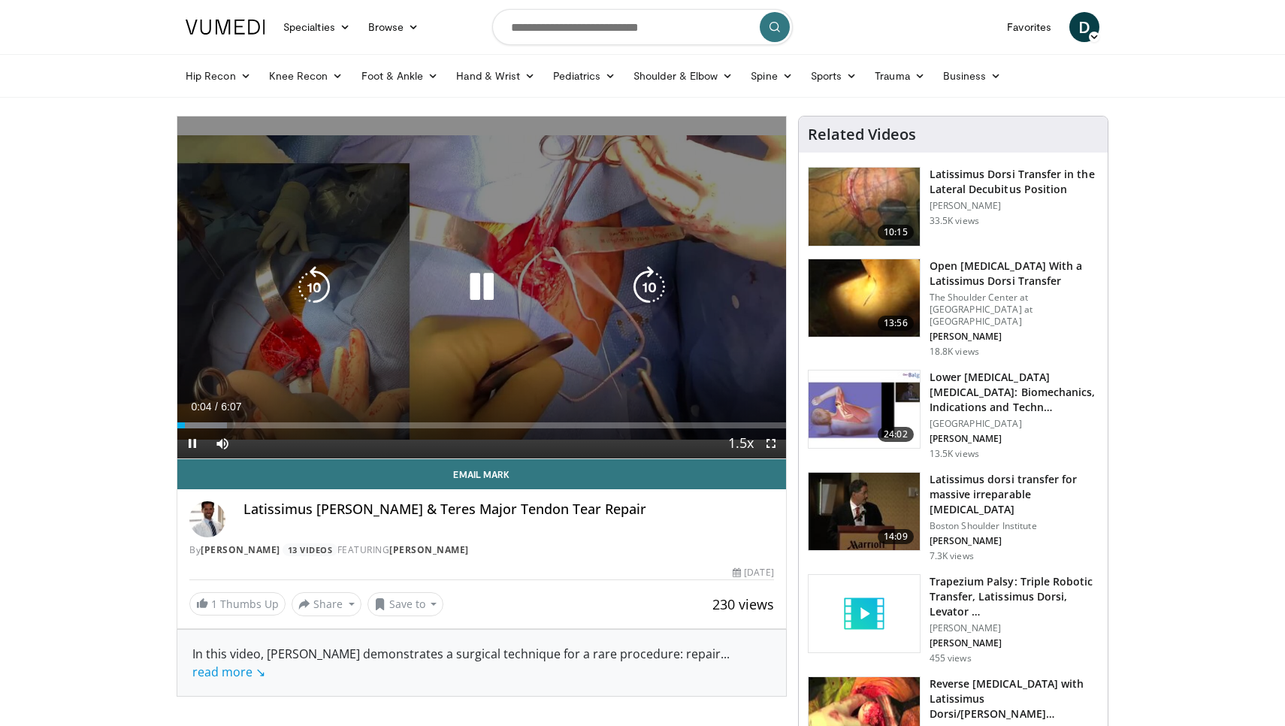
click at [482, 274] on icon "Video Player" at bounding box center [481, 287] width 42 height 42
click at [354, 266] on div "10 seconds Tap to unmute" at bounding box center [481, 287] width 608 height 342
click at [449, 277] on div "Video Player" at bounding box center [481, 287] width 365 height 30
click at [478, 285] on icon "Video Player" at bounding box center [481, 287] width 42 height 42
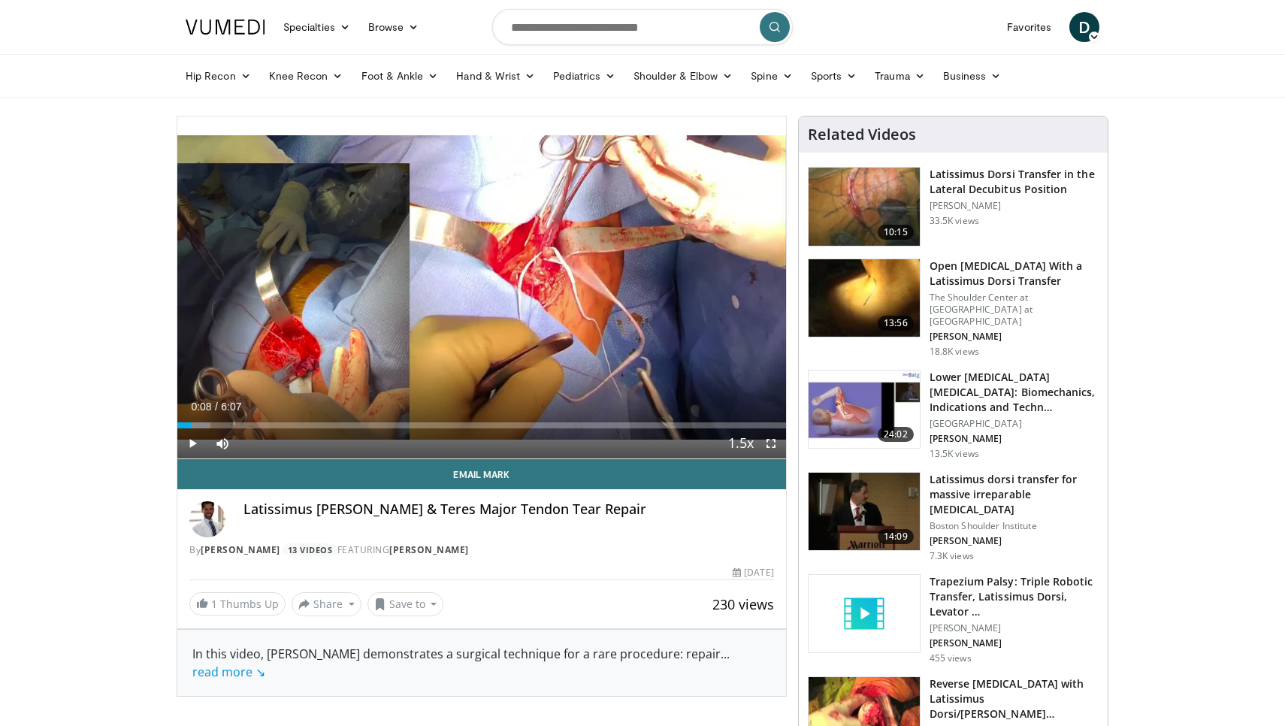
click at [478, 285] on div "10 seconds Tap to unmute" at bounding box center [481, 287] width 608 height 342
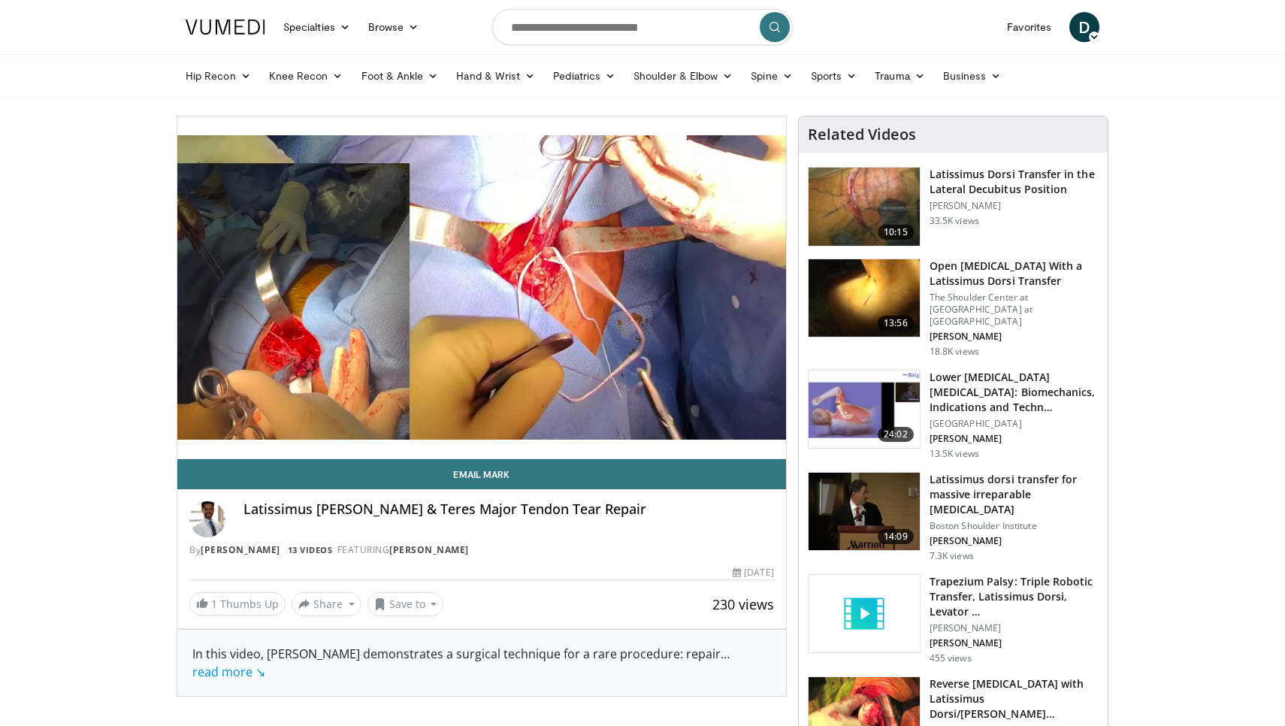
click at [478, 285] on div "10 seconds Tap to unmute" at bounding box center [481, 287] width 608 height 342
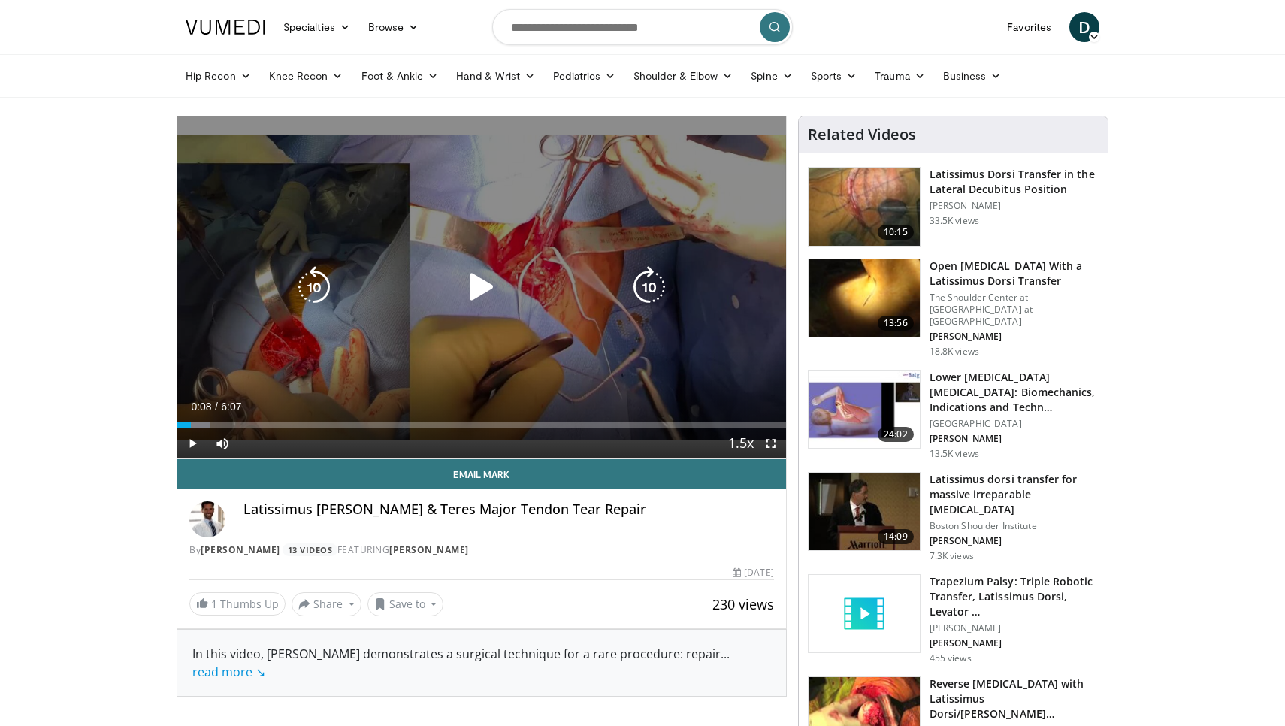
click at [479, 279] on icon "Video Player" at bounding box center [481, 287] width 42 height 42
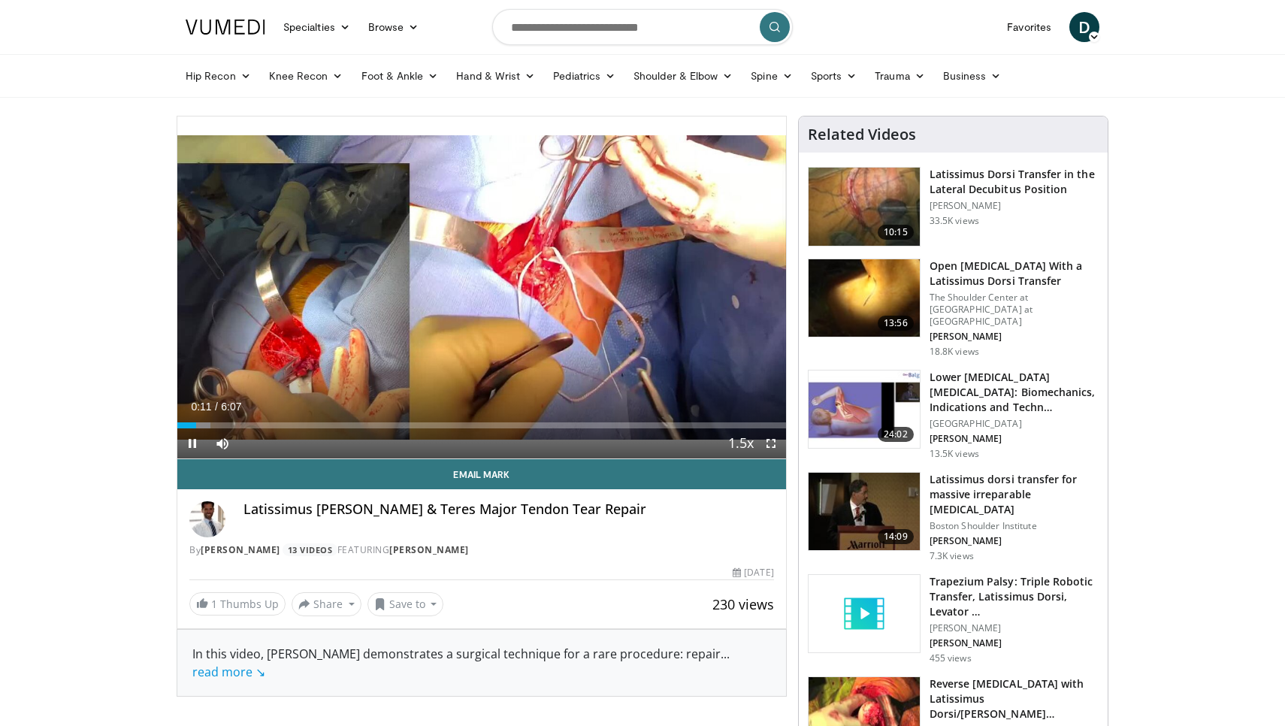
click at [763, 432] on span "Video Player" at bounding box center [771, 443] width 30 height 30
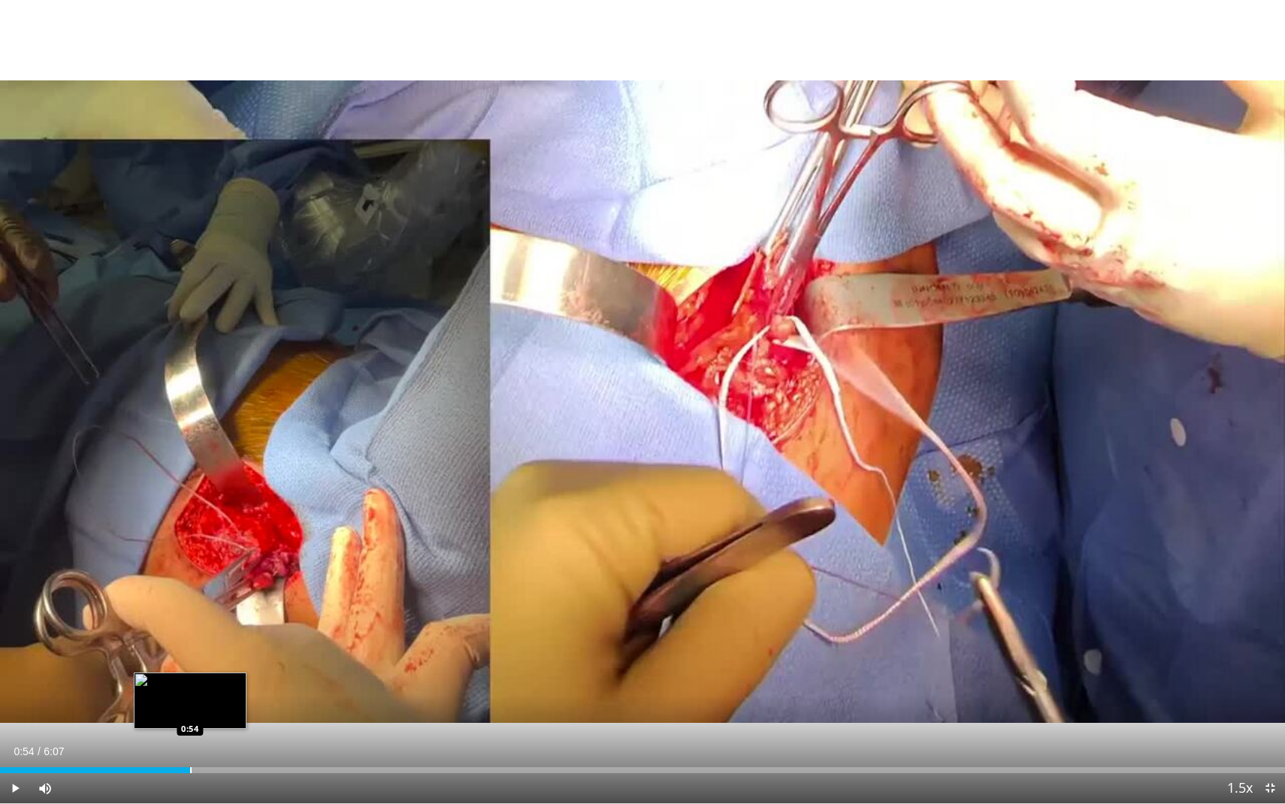
click at [190, 725] on div "Loaded : 5.42% 0:54 0:54" at bounding box center [642, 766] width 1285 height 14
click at [172, 725] on div "Loaded : 32.63% 0:49 0:49" at bounding box center [642, 766] width 1285 height 14
click at [152, 725] on div "Progress Bar" at bounding box center [153, 770] width 2 height 6
click at [434, 725] on div "Current Time 2:19 / Duration 6:07 Pause Skip Backward Skip Forward Mute 0% Load…" at bounding box center [642, 788] width 1285 height 30
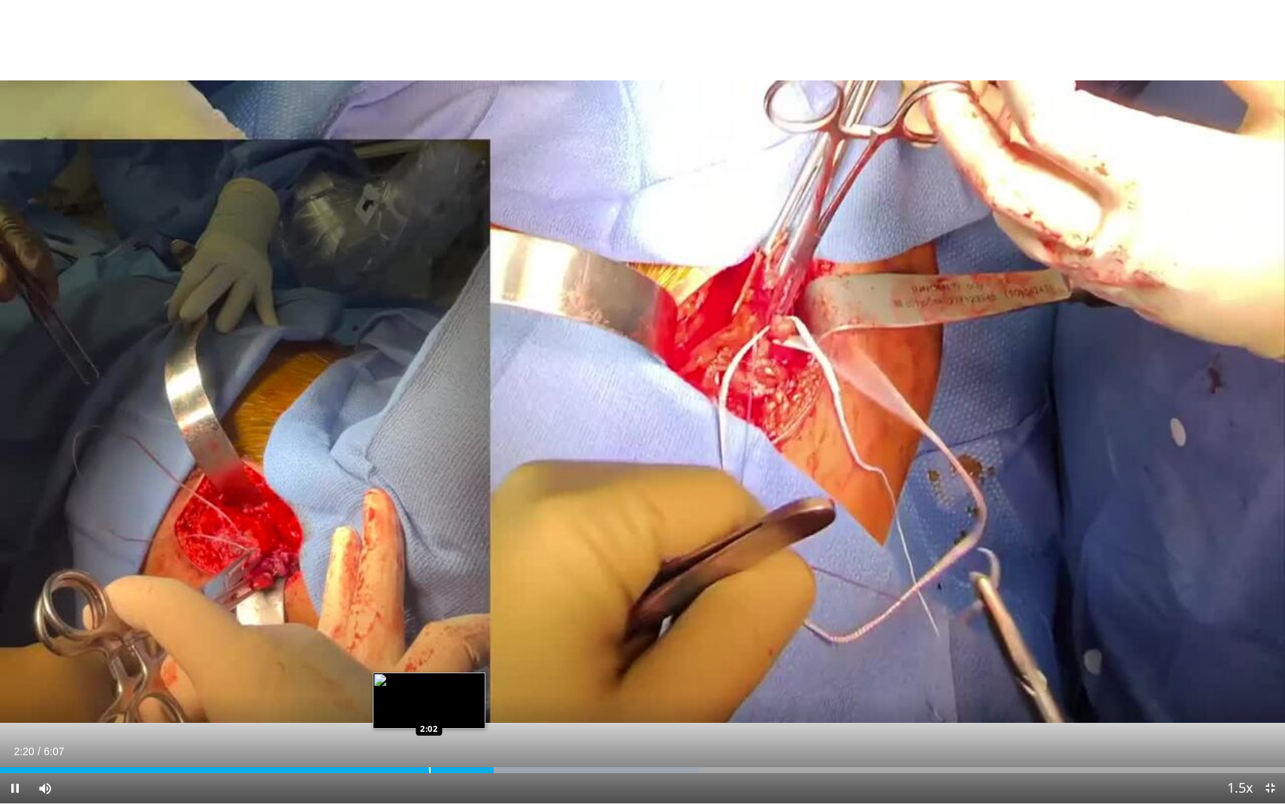
click at [429, 725] on div "Progress Bar" at bounding box center [430, 770] width 2 height 6
click at [405, 725] on div "Progress Bar" at bounding box center [406, 770] width 2 height 6
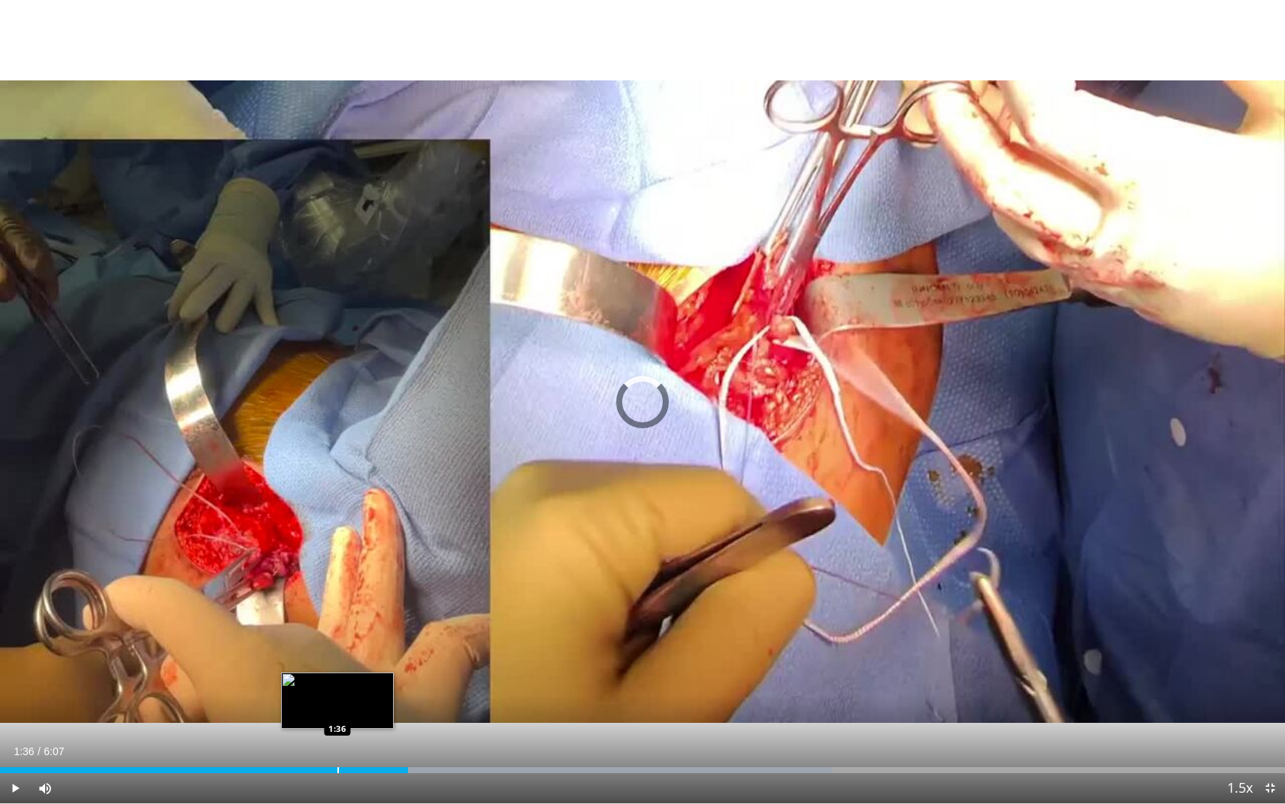
click at [337, 725] on div "Loaded : 64.72% 1:56 1:36" at bounding box center [642, 766] width 1285 height 14
click at [311, 725] on div "Progress Bar" at bounding box center [311, 770] width 2 height 6
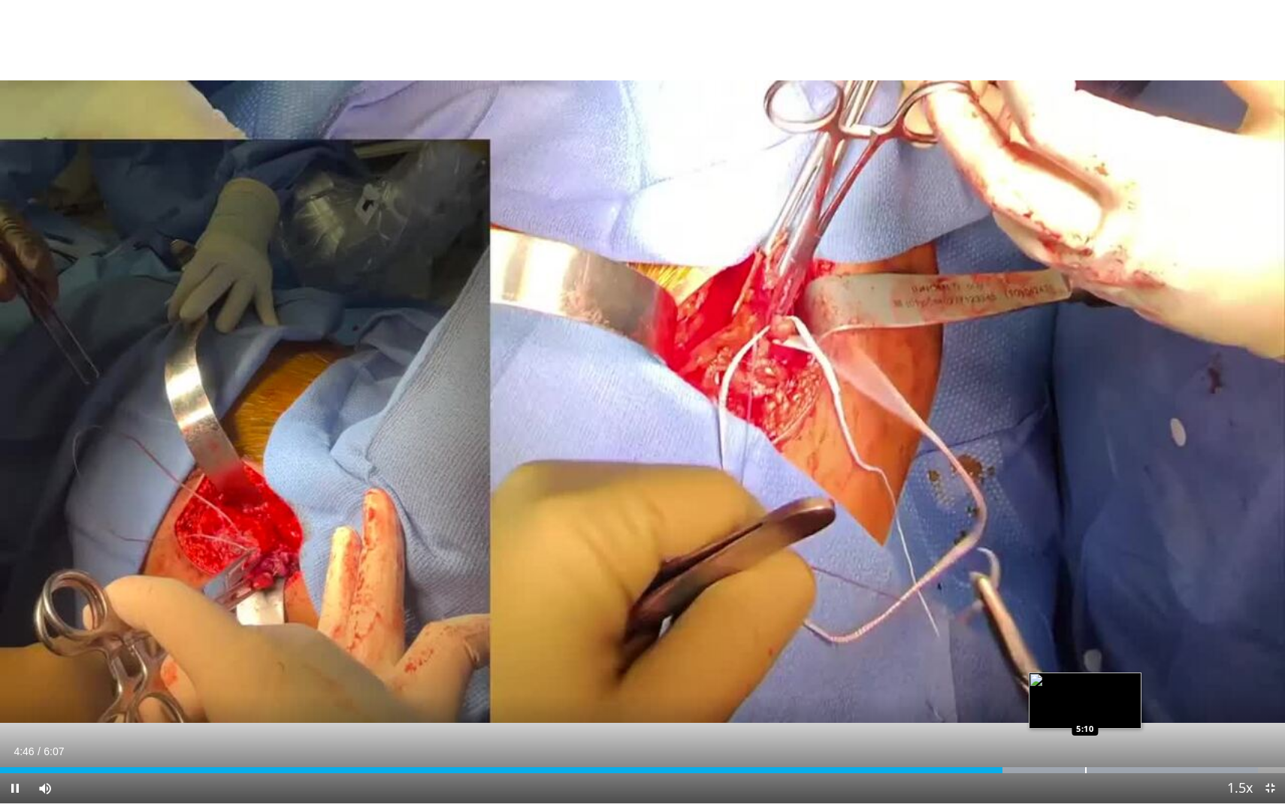
click at [1085, 725] on div "Progress Bar" at bounding box center [1086, 770] width 2 height 6
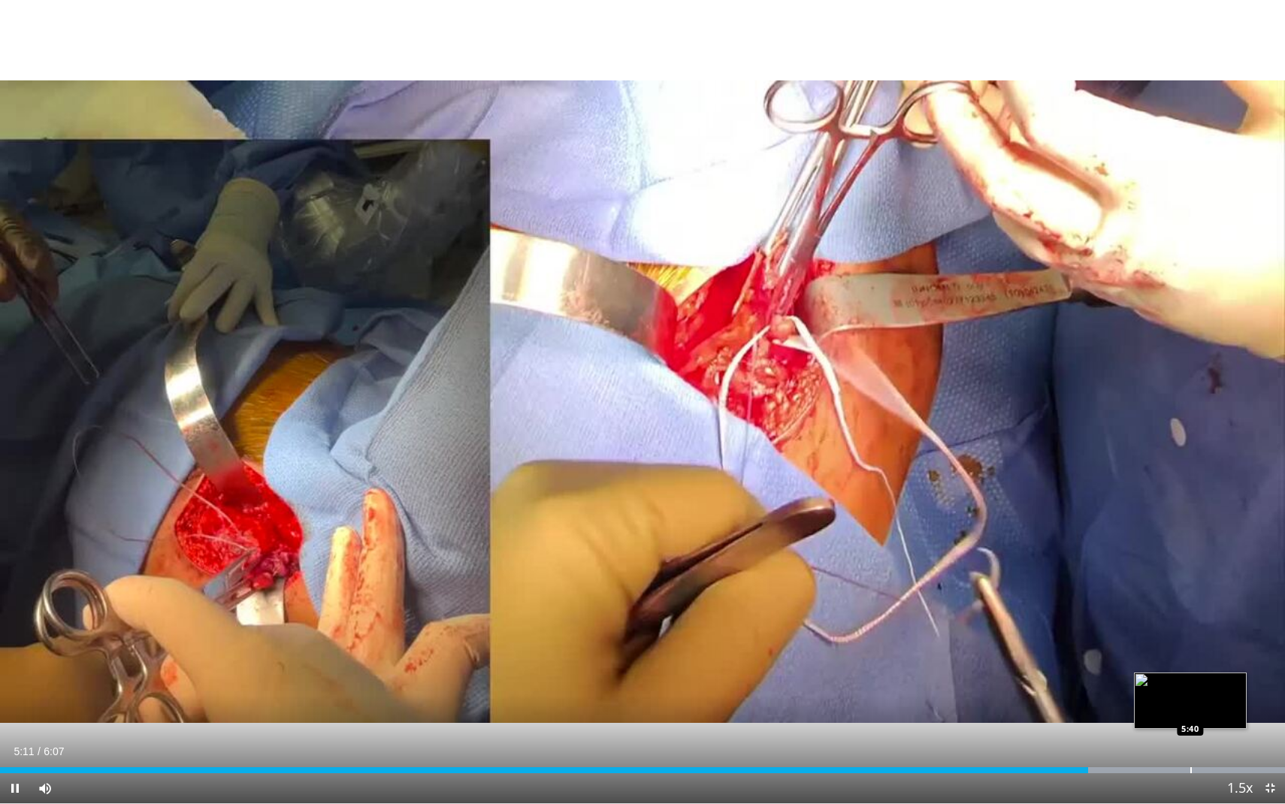
click at [1190, 725] on div "Progress Bar" at bounding box center [1191, 770] width 2 height 6
click at [1246, 725] on div "Progress Bar" at bounding box center [1247, 770] width 2 height 6
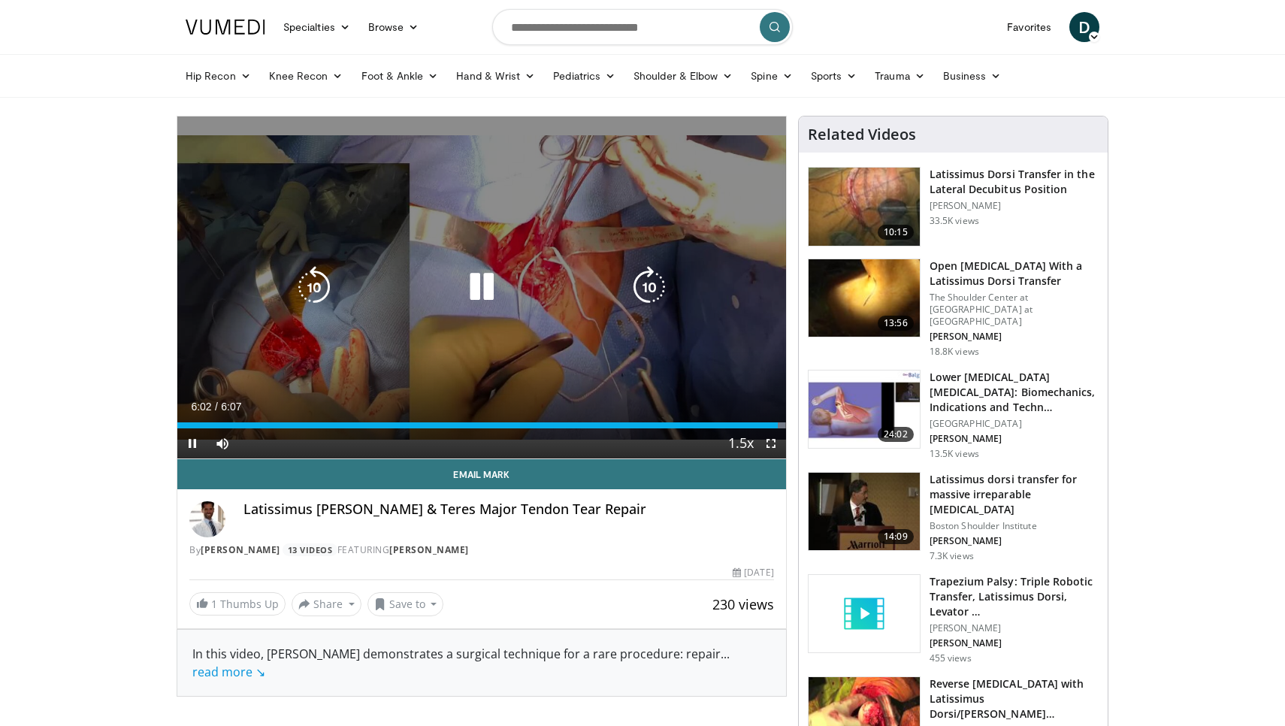
click at [488, 287] on icon "Video Player" at bounding box center [481, 287] width 42 height 42
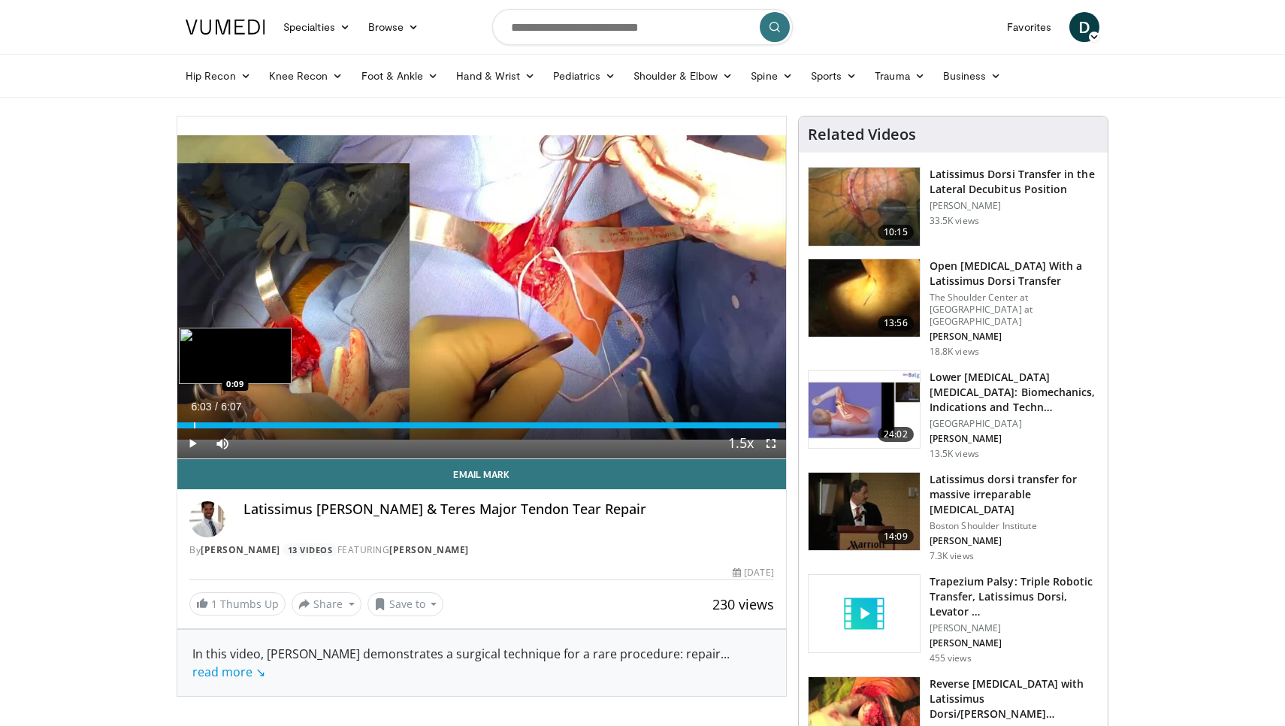
click at [194, 425] on div "Progress Bar" at bounding box center [195, 425] width 2 height 6
click at [205, 424] on div "Progress Bar" at bounding box center [205, 425] width 2 height 6
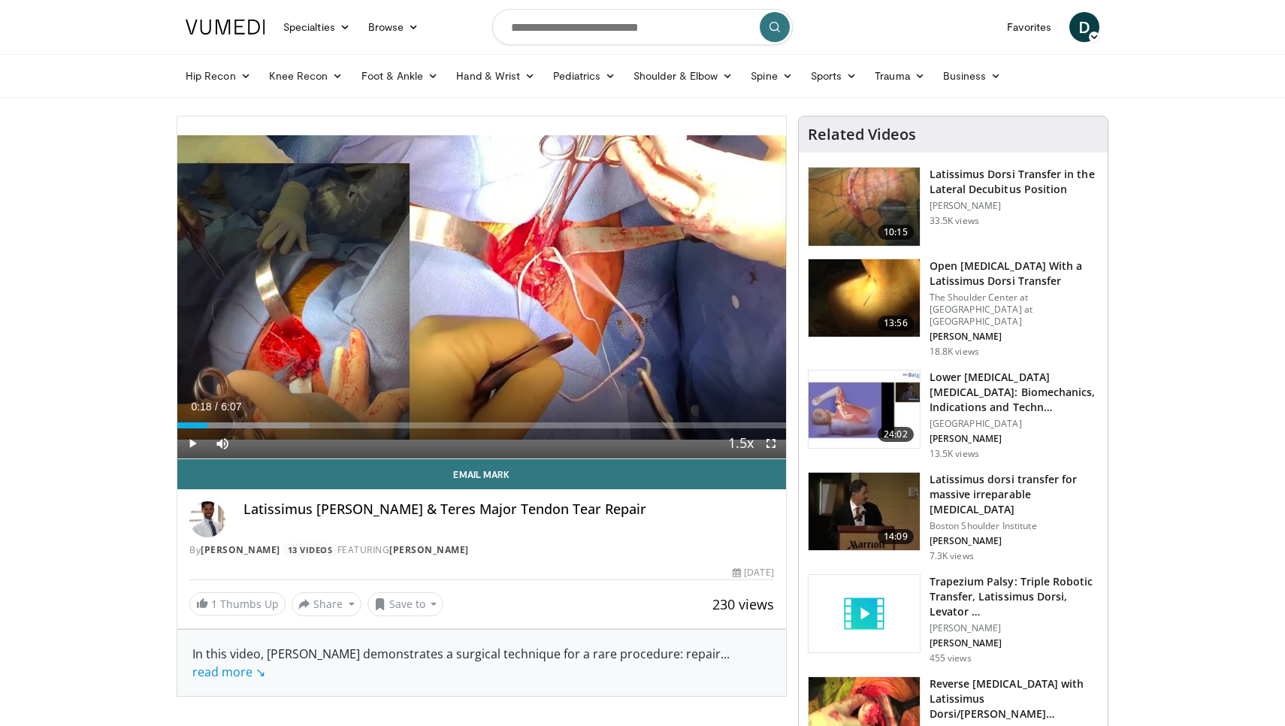
click at [771, 442] on span "Video Player" at bounding box center [771, 443] width 30 height 30
click at [882, 279] on img at bounding box center [863, 298] width 111 height 78
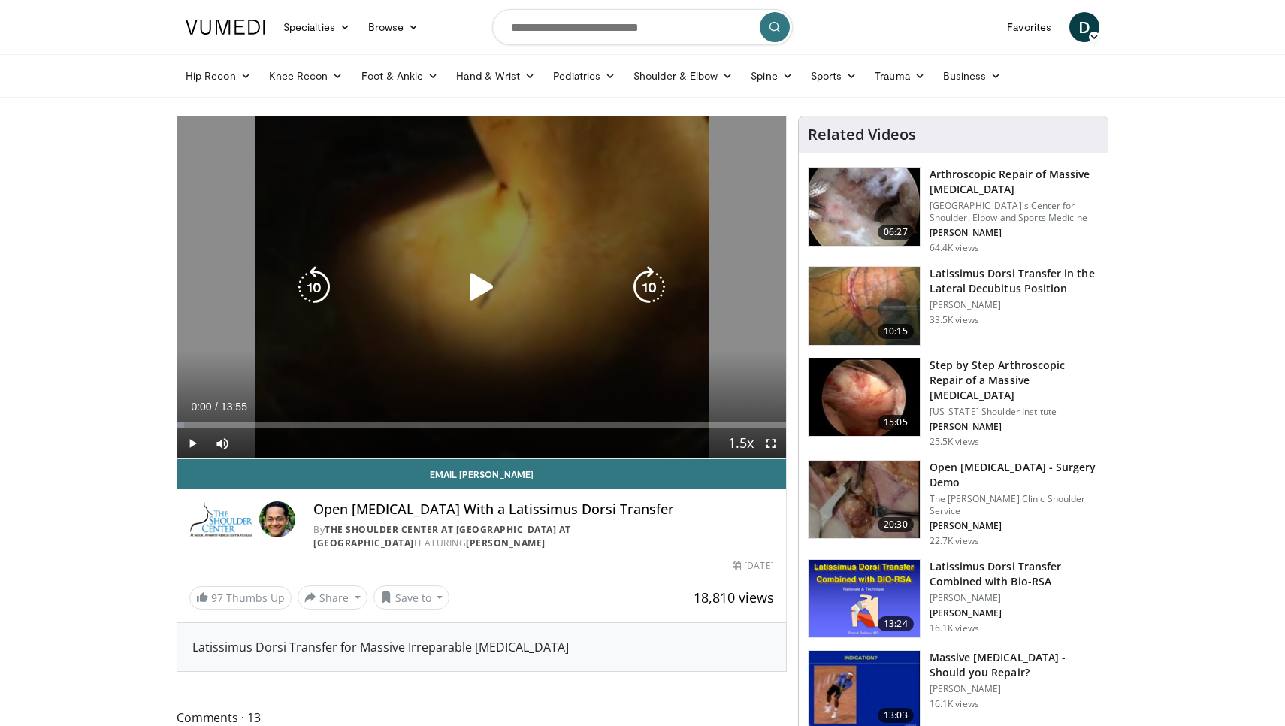
click at [476, 284] on icon "Video Player" at bounding box center [481, 287] width 42 height 42
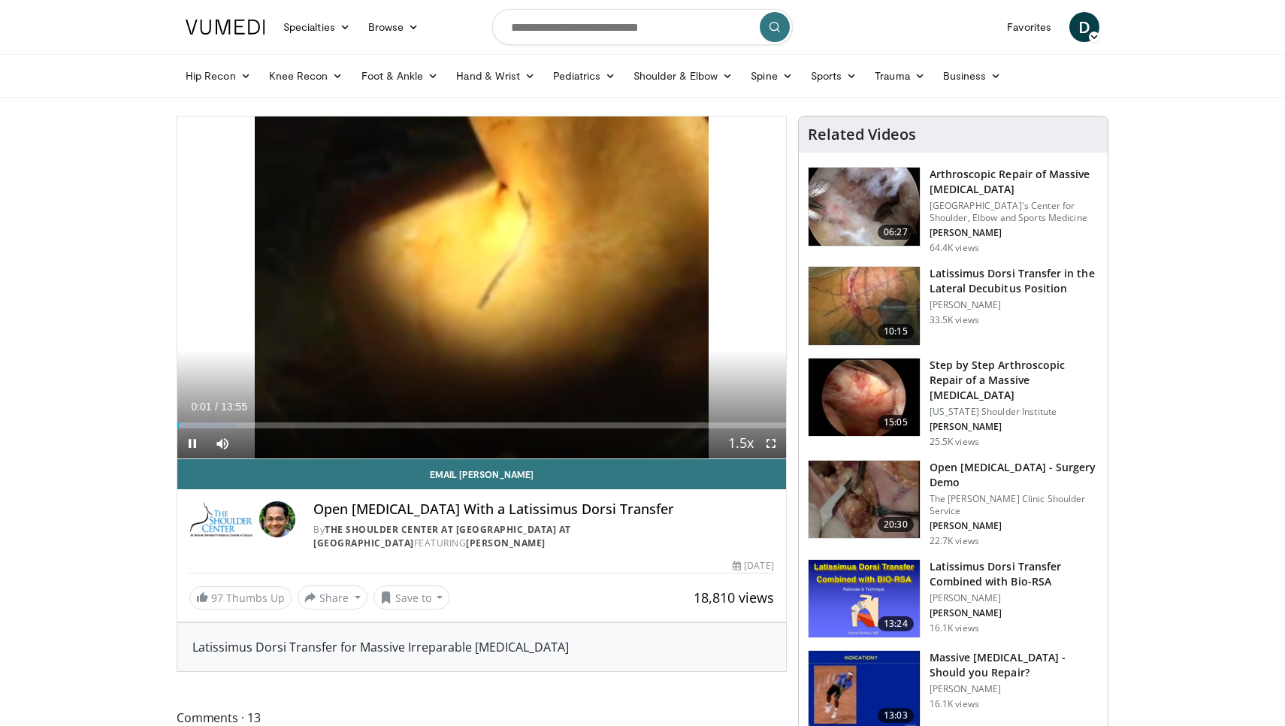
click at [759, 442] on span "Video Player" at bounding box center [771, 443] width 30 height 30
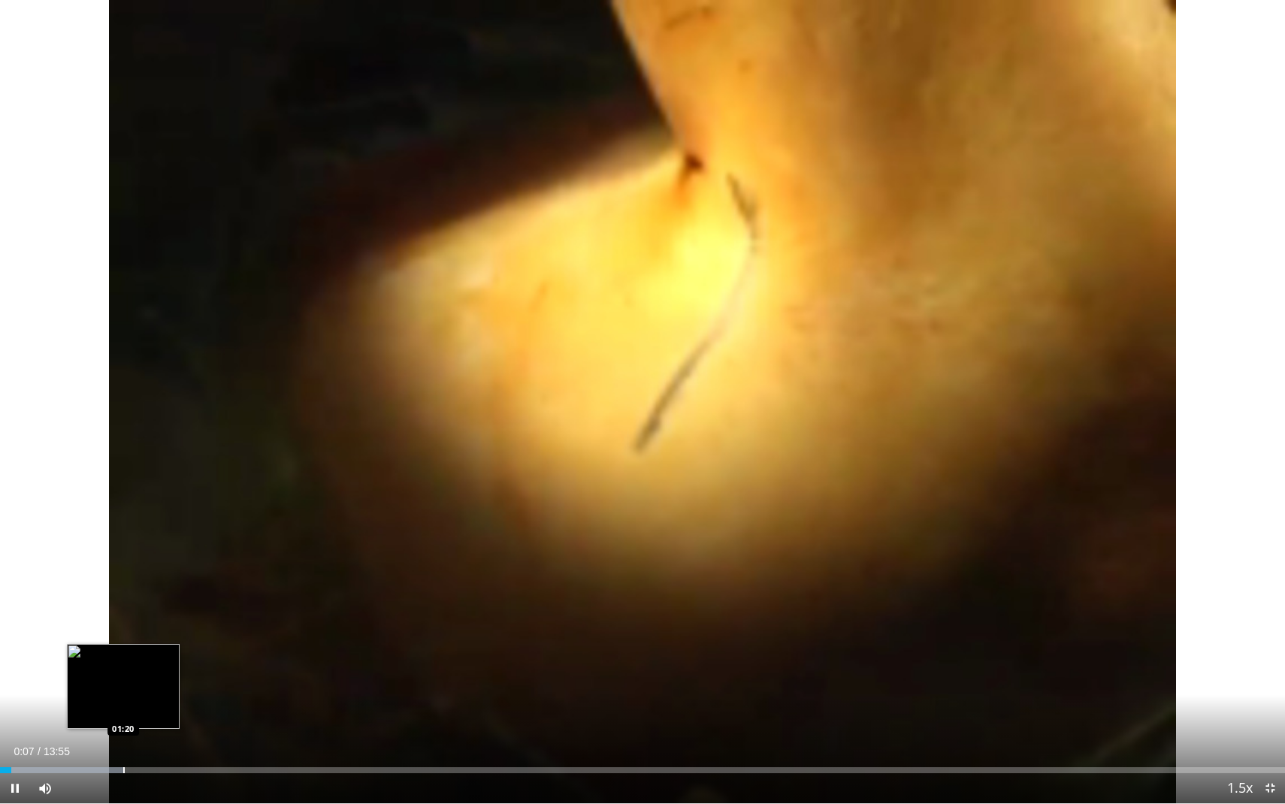
click at [122, 725] on div "Loaded : 9.59% 00:07 01:20" at bounding box center [642, 766] width 1285 height 14
click at [152, 725] on div "Progress Bar" at bounding box center [153, 770] width 2 height 6
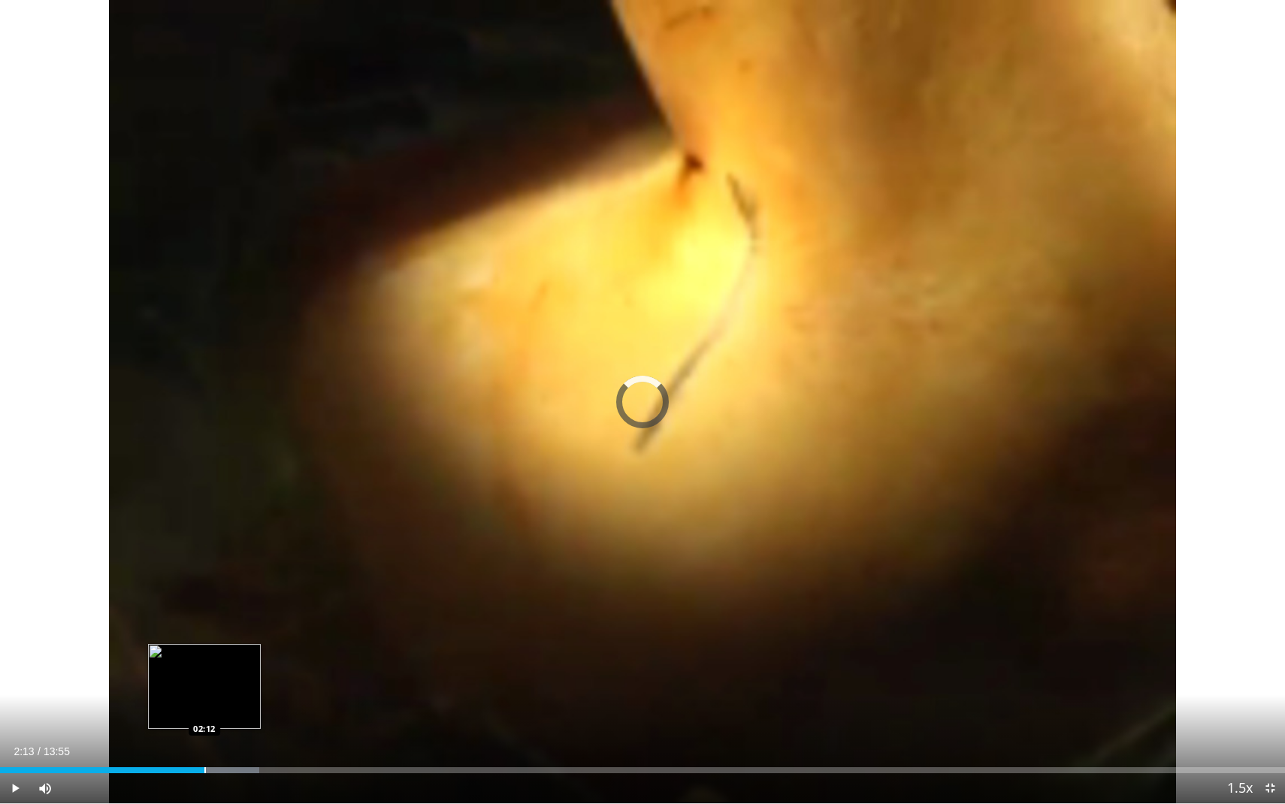
click at [205, 725] on div "Progress Bar" at bounding box center [205, 770] width 2 height 6
click at [366, 725] on div "Current Time 2:19 / Duration 13:55 Pause Skip Backward Skip Forward Mute Loaded…" at bounding box center [642, 788] width 1285 height 30
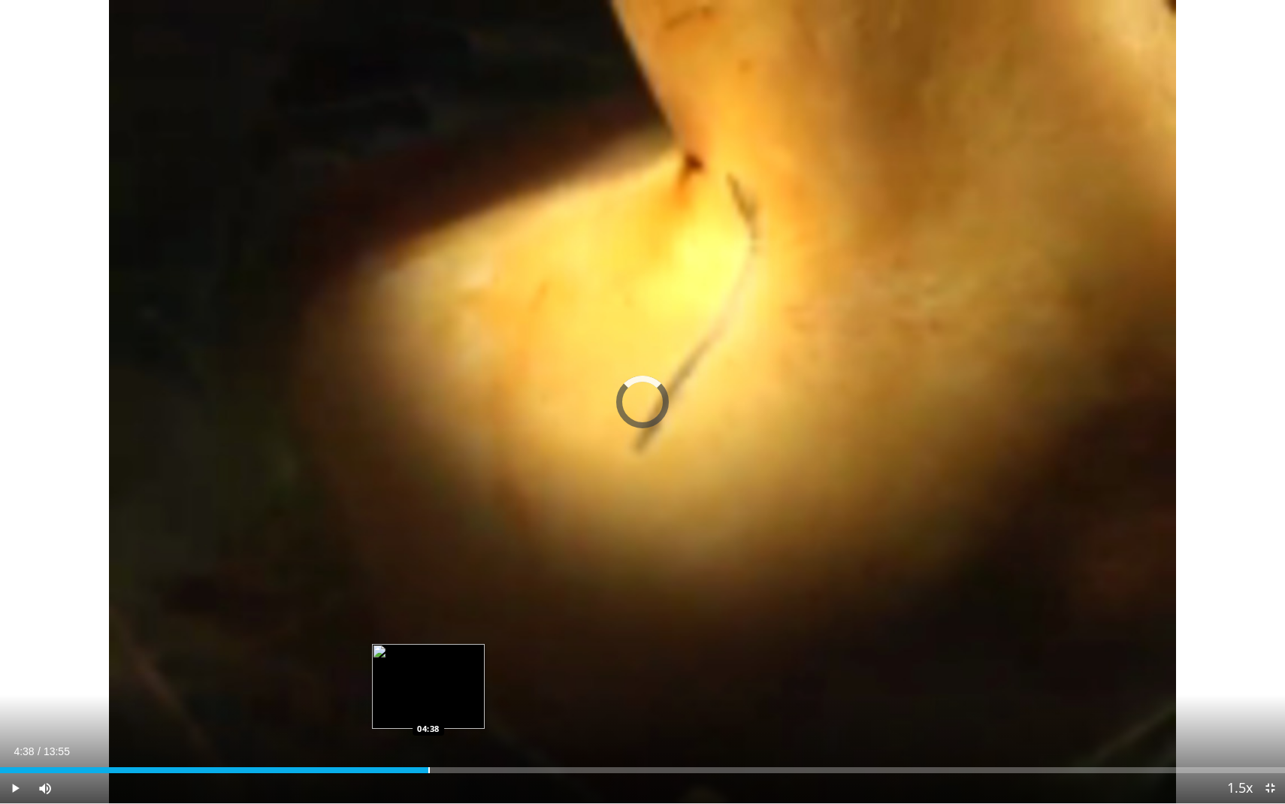
click at [428, 725] on div "Progress Bar" at bounding box center [429, 770] width 2 height 6
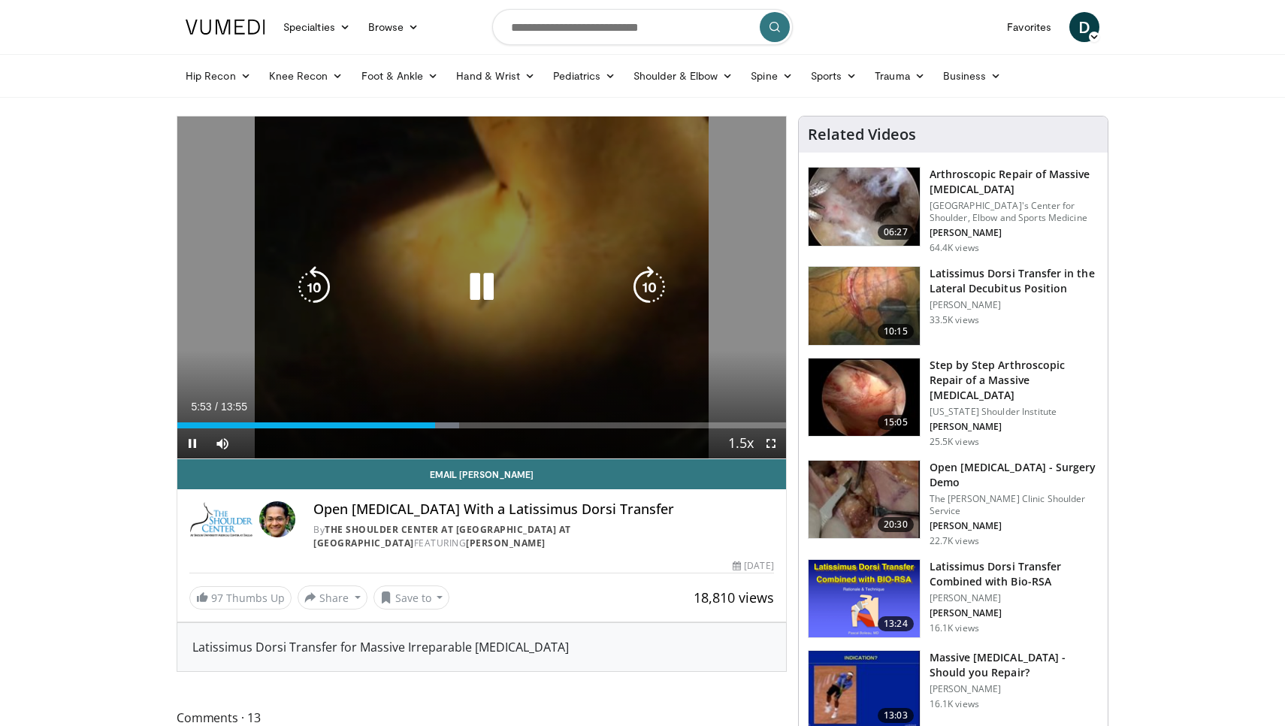
click at [485, 288] on icon "Video Player" at bounding box center [481, 287] width 42 height 42
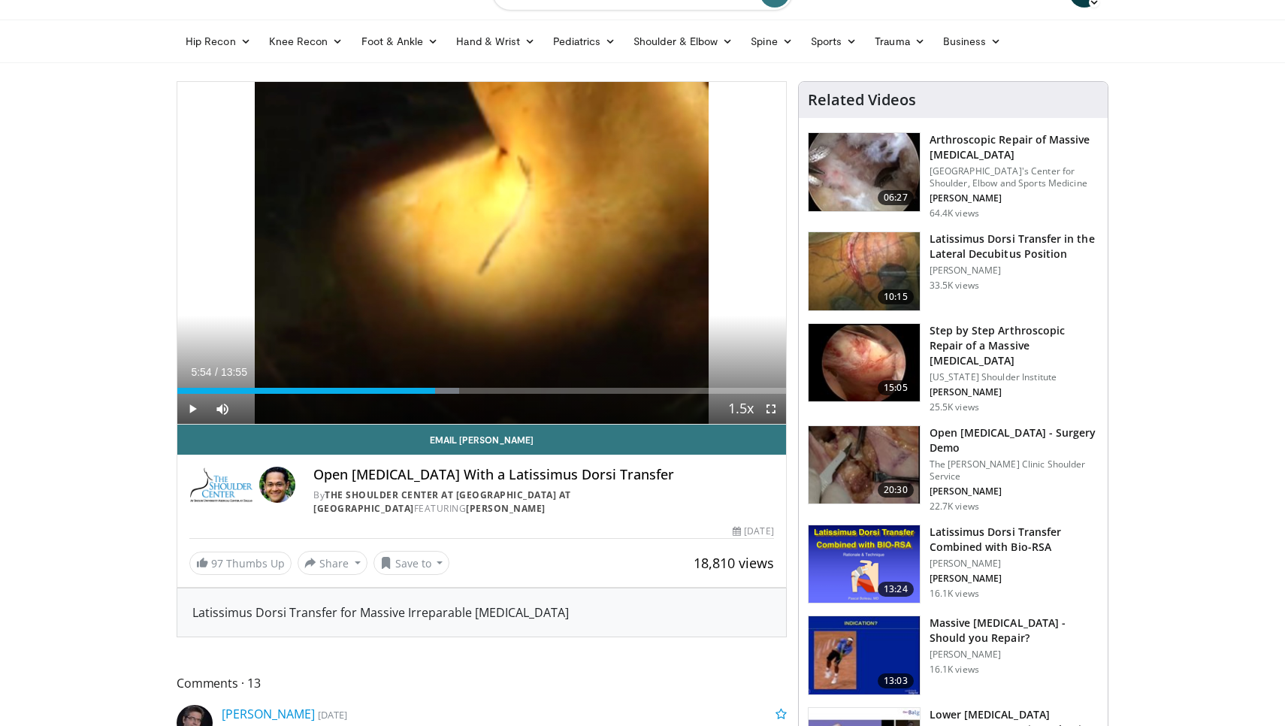
scroll to position [32, 0]
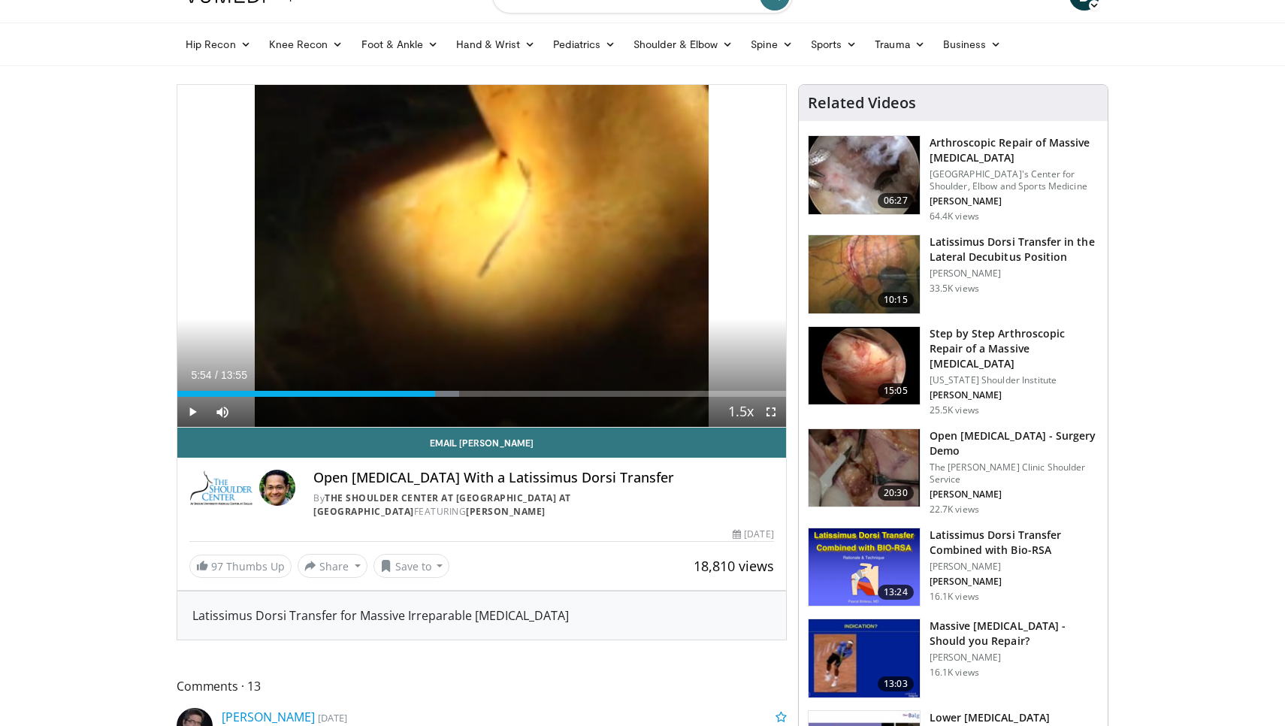
click at [888, 271] on img at bounding box center [863, 274] width 111 height 78
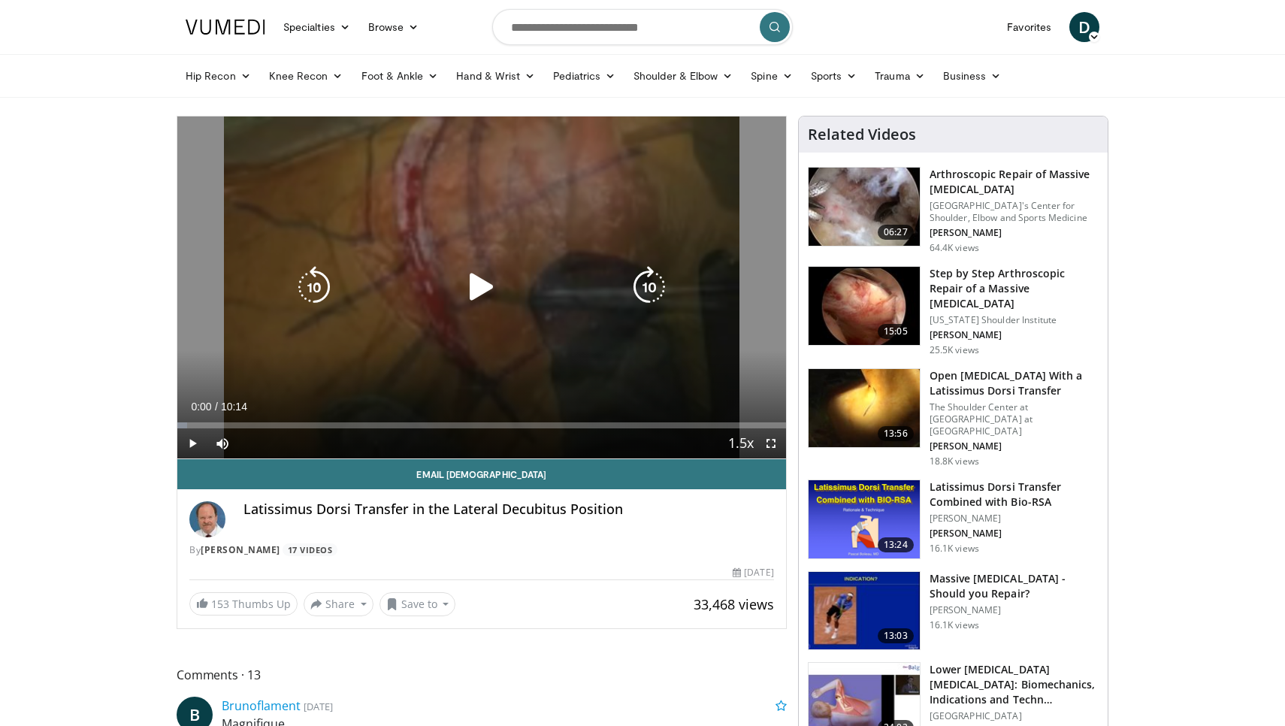
click at [491, 288] on icon "Video Player" at bounding box center [481, 287] width 42 height 42
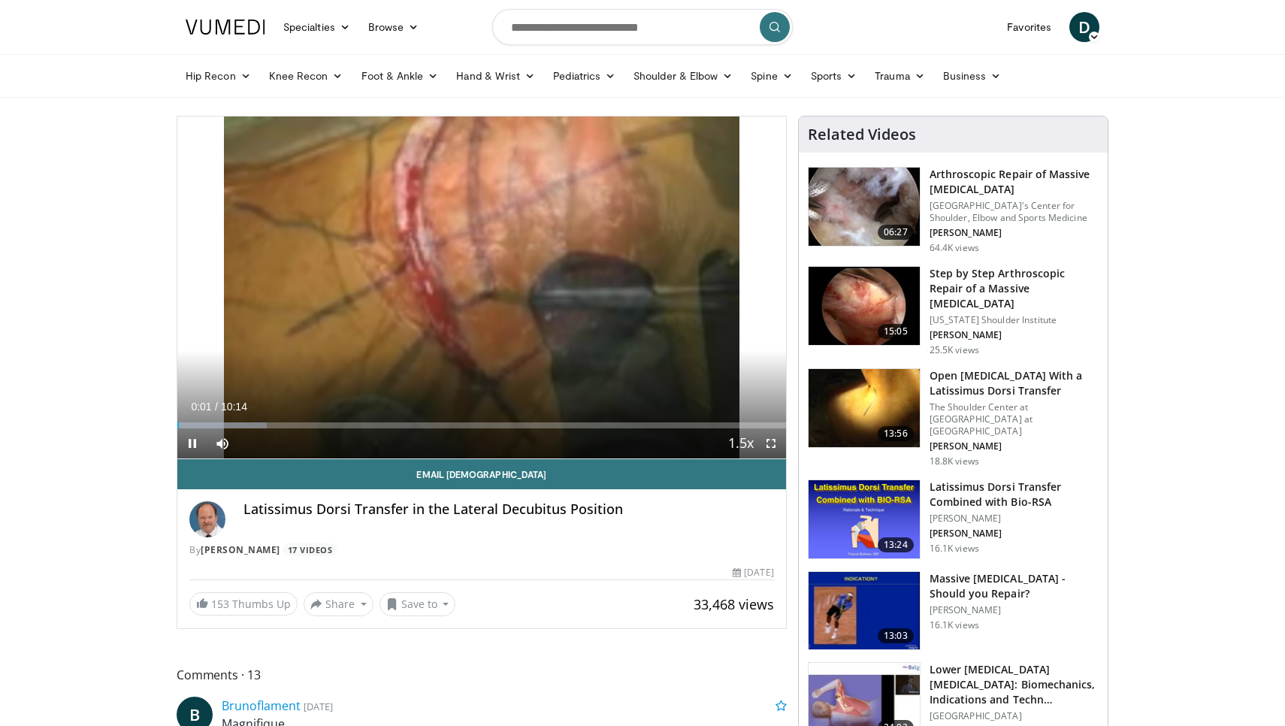
click at [765, 439] on span "Video Player" at bounding box center [771, 443] width 30 height 30
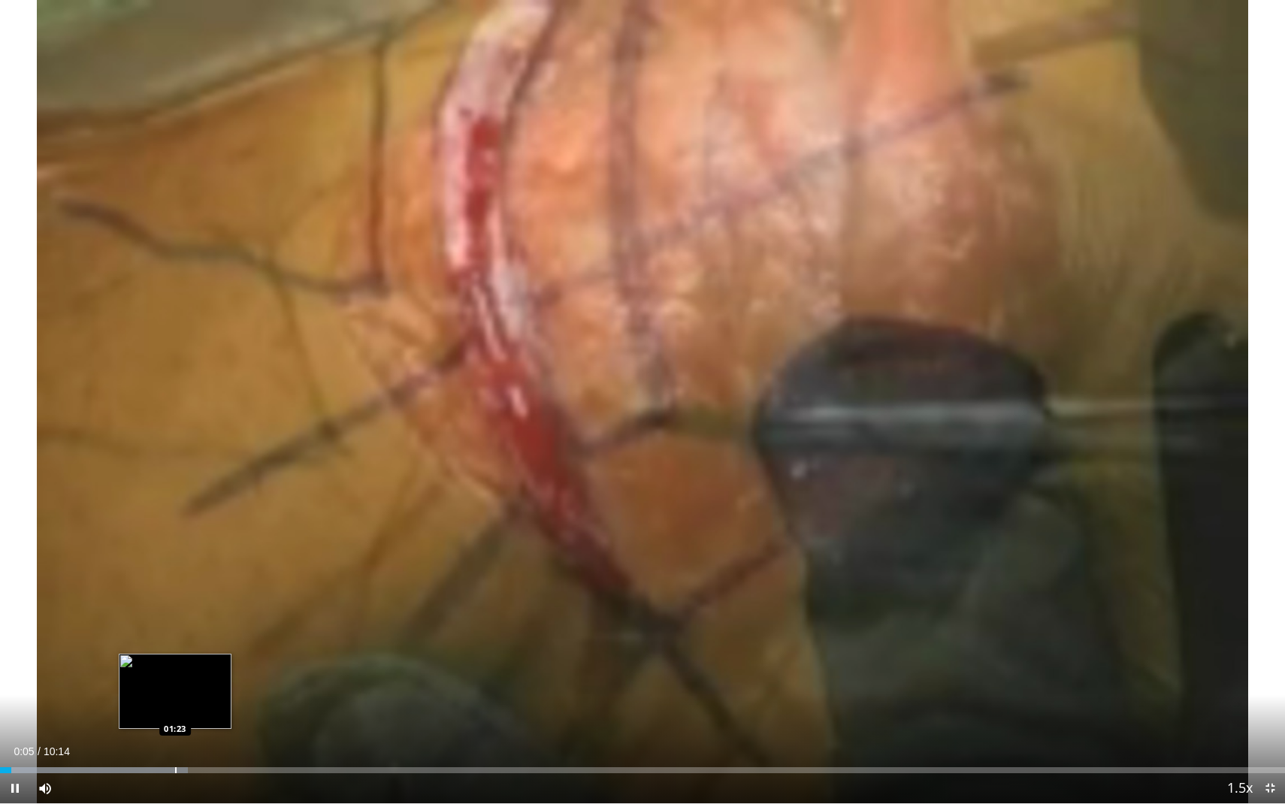
click at [176, 725] on div "Progress Bar" at bounding box center [176, 770] width 2 height 6
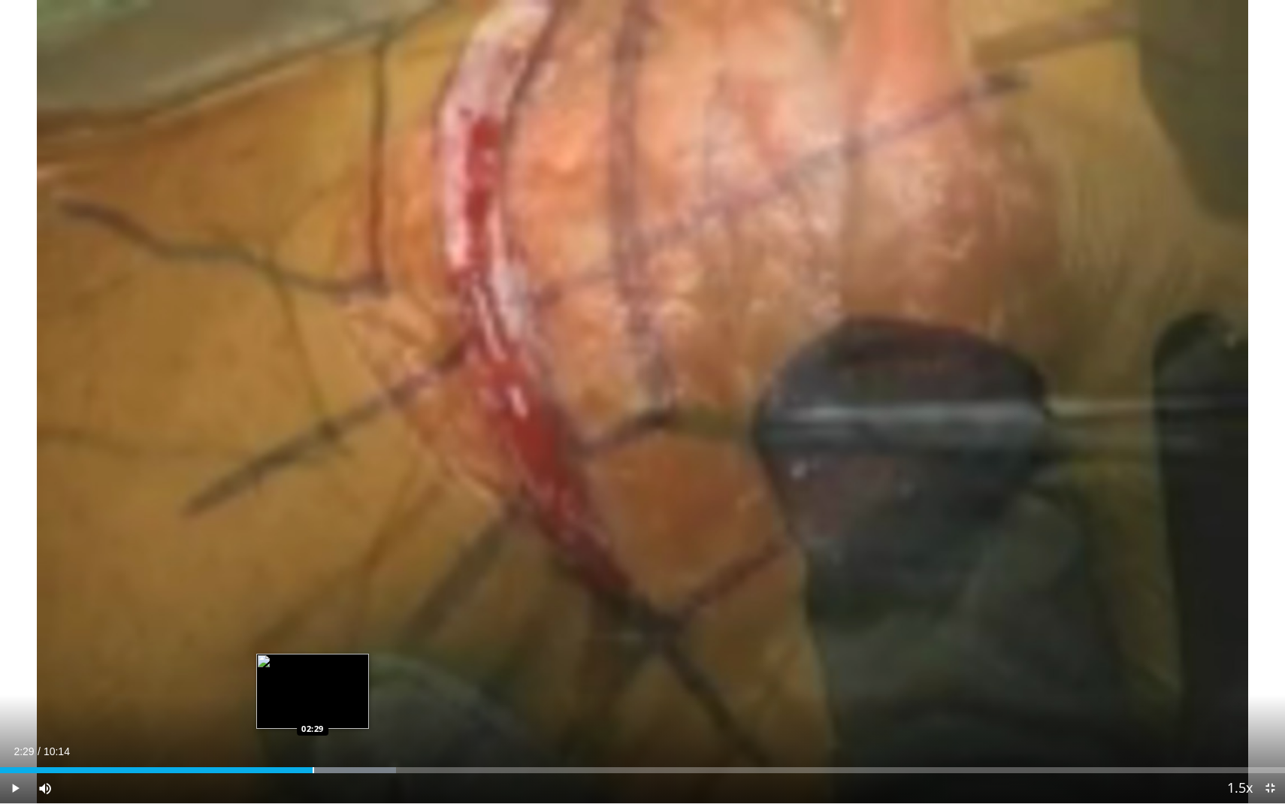
click at [312, 725] on div "Progress Bar" at bounding box center [313, 770] width 2 height 6
click at [282, 725] on div "Loaded : 30.92% 02:30 02:15" at bounding box center [642, 766] width 1285 height 14
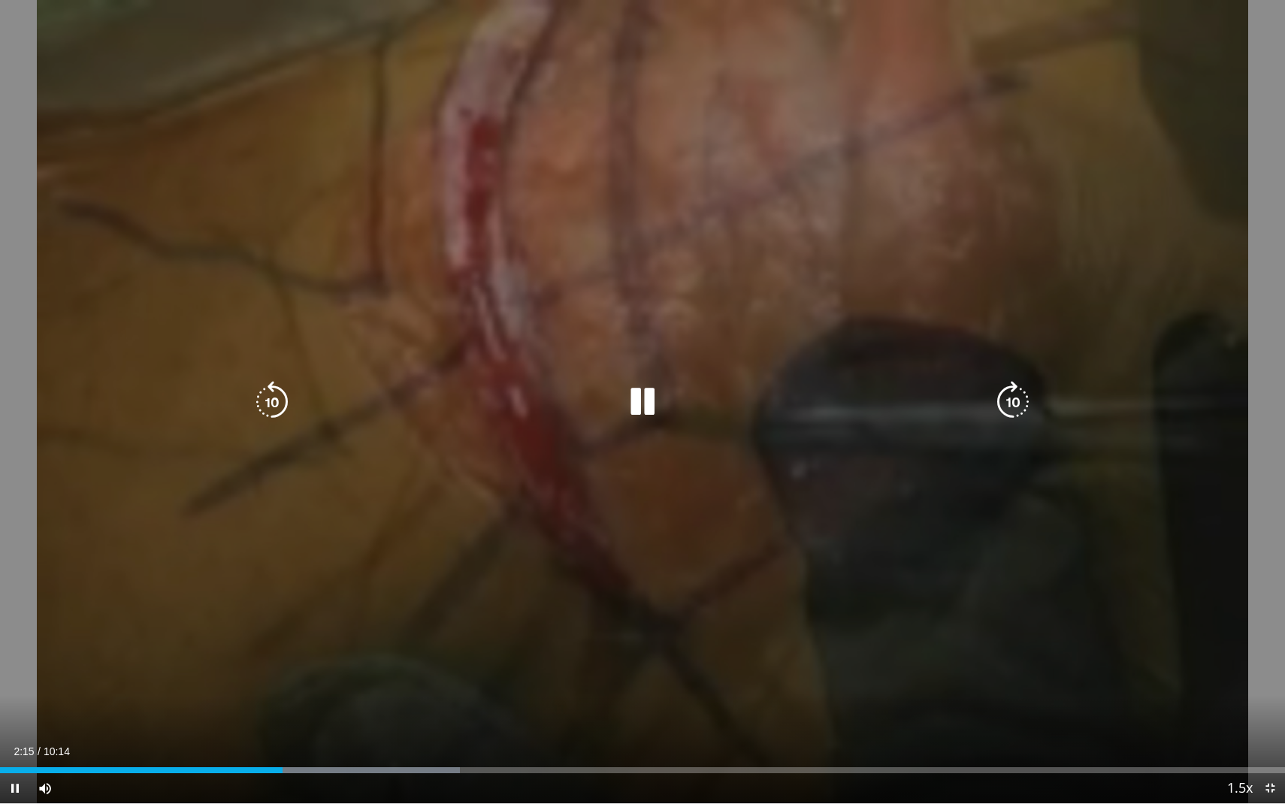
click at [252, 725] on div "Loaded : 35.80% 02:15 02:14" at bounding box center [642, 766] width 1285 height 14
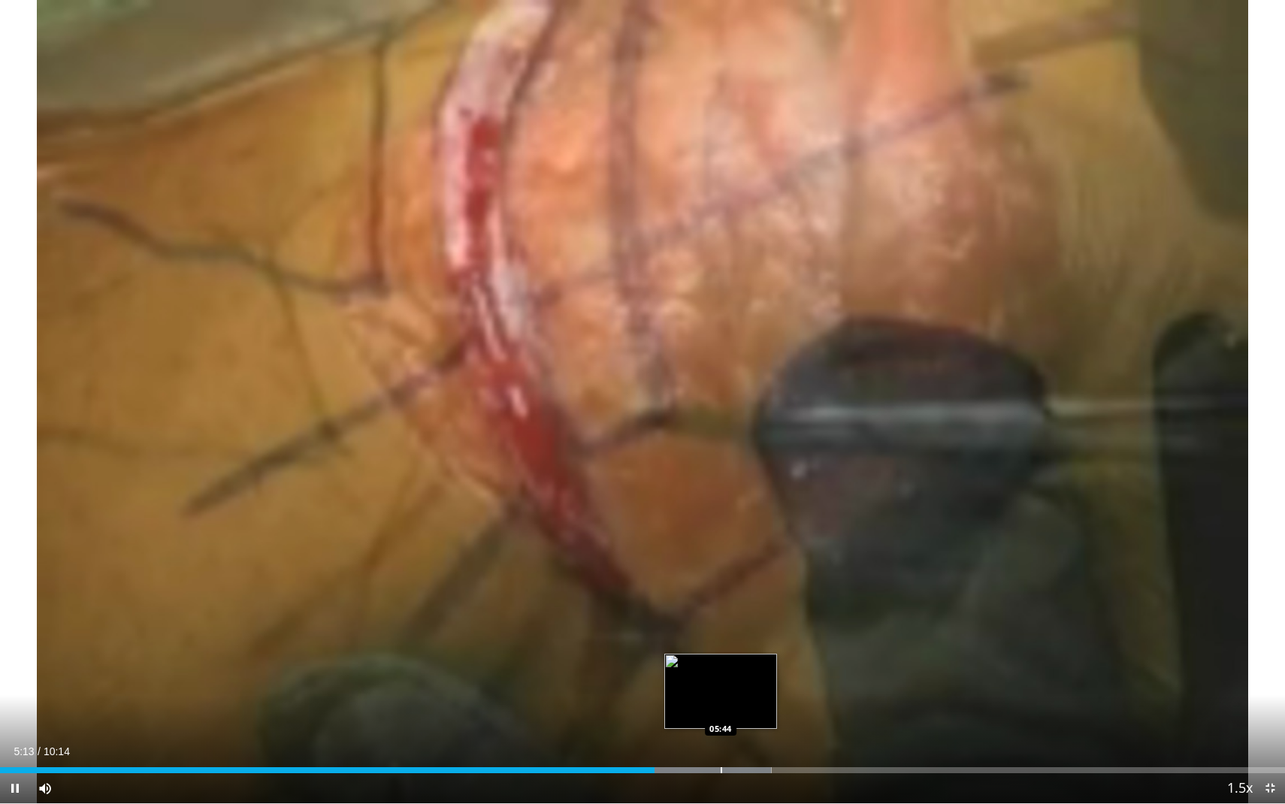
click at [721, 725] on div "Loaded : 60.03% 05:13 05:44" at bounding box center [642, 766] width 1285 height 14
click at [702, 725] on div "Loaded : 60.03% 05:47 05:36" at bounding box center [642, 766] width 1285 height 14
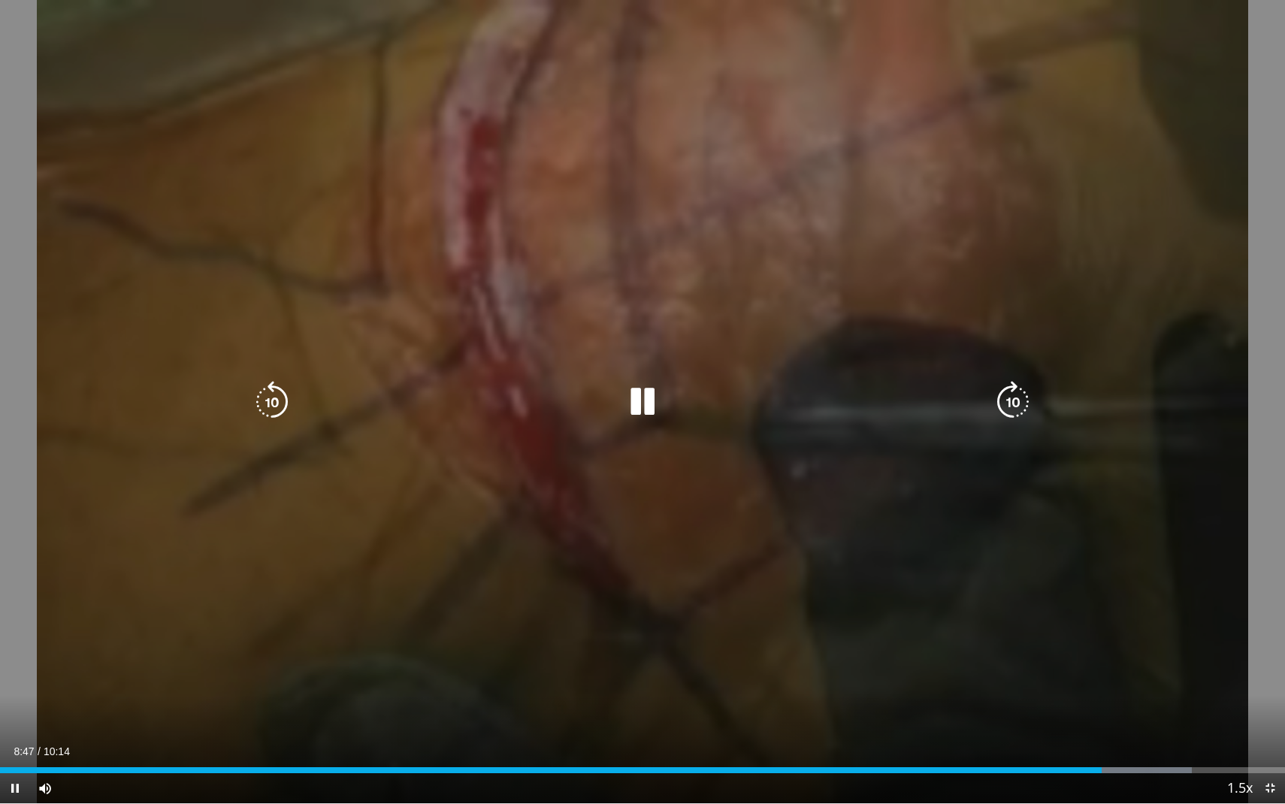
click at [628, 376] on div "10 seconds Tap to unmute" at bounding box center [642, 401] width 1285 height 803
click at [629, 382] on icon "Video Player" at bounding box center [642, 402] width 42 height 42
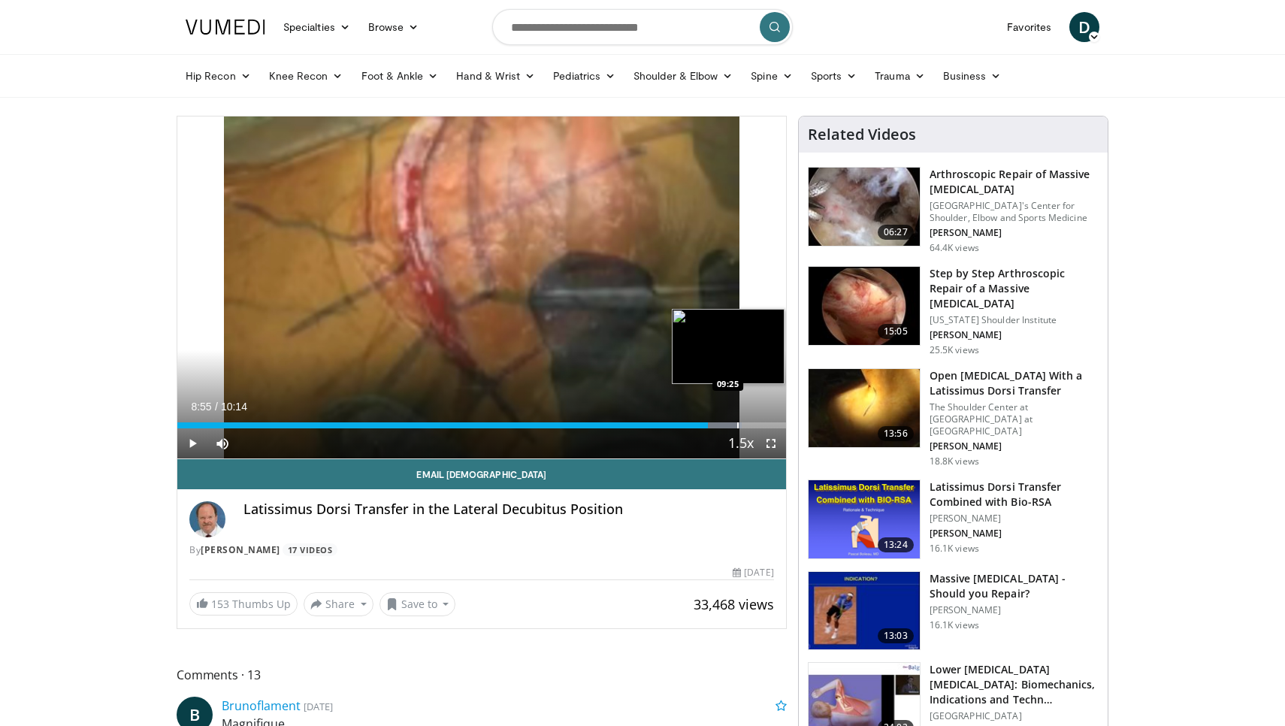
click at [737, 427] on div "Progress Bar" at bounding box center [738, 425] width 2 height 6
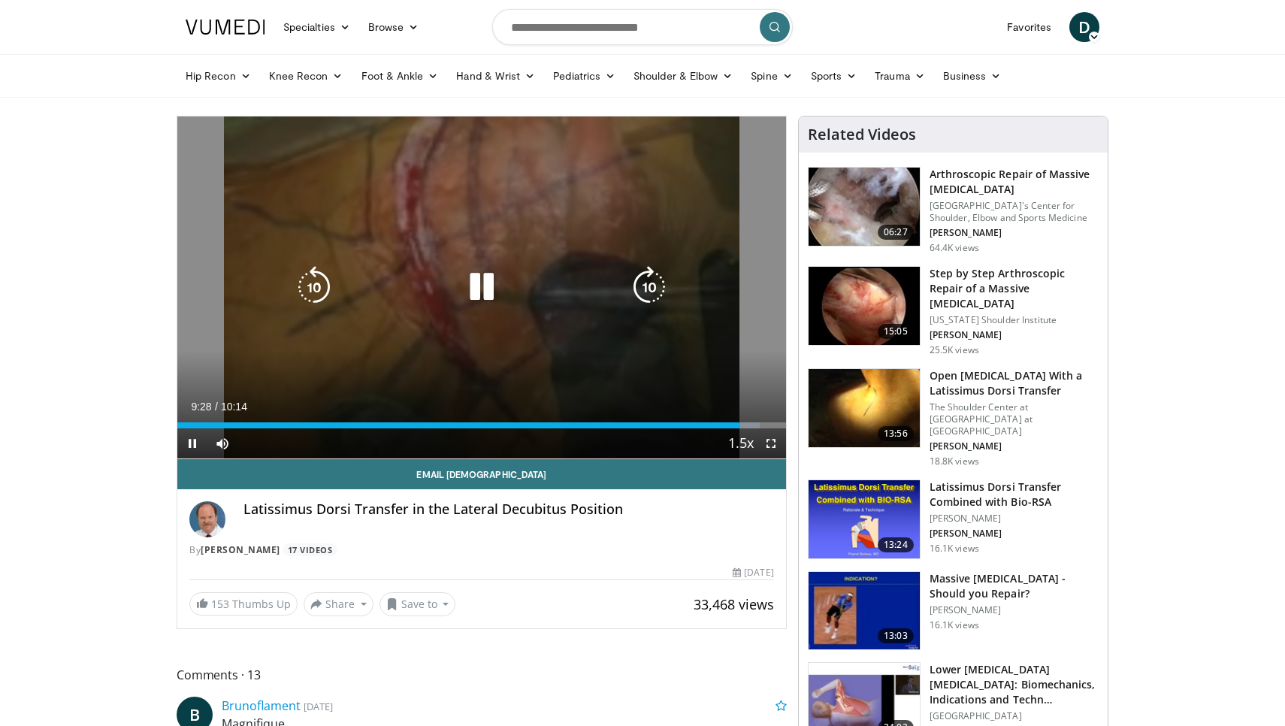
click at [487, 281] on icon "Video Player" at bounding box center [481, 287] width 42 height 42
